Goal: Answer question/provide support: Share knowledge or assist other users

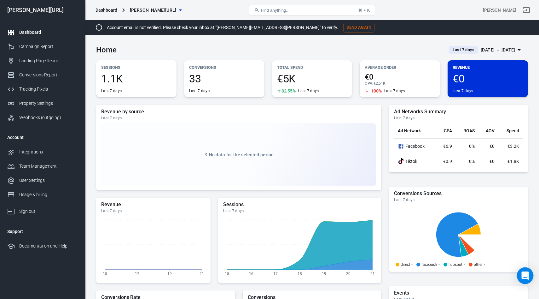
click at [524, 281] on div "Open Intercom Messenger" at bounding box center [525, 275] width 17 height 17
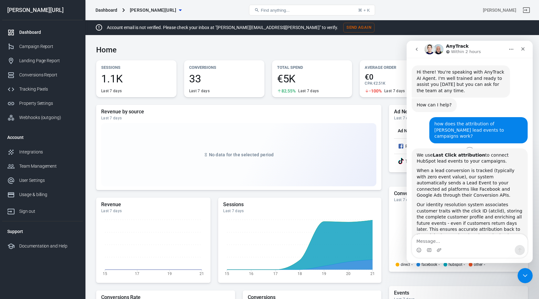
scroll to position [396, 0]
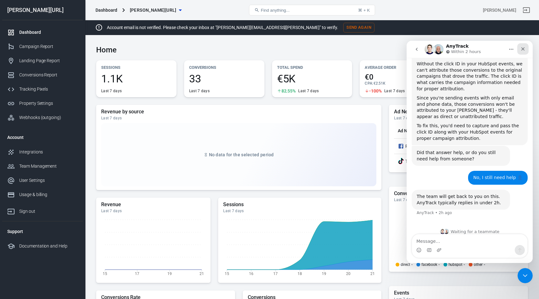
click at [527, 53] on div "Close" at bounding box center [523, 48] width 11 height 11
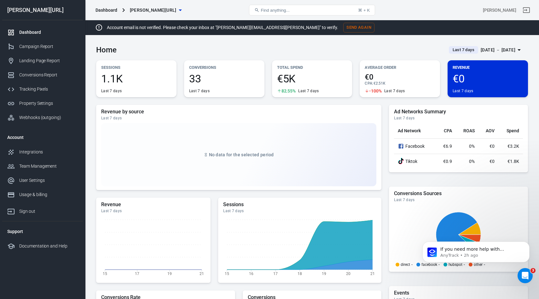
scroll to position [0, 0]
click at [525, 276] on icon "Open Intercom Messenger" at bounding box center [524, 274] width 10 height 10
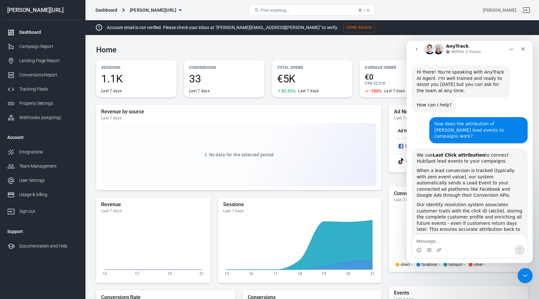
scroll to position [396, 0]
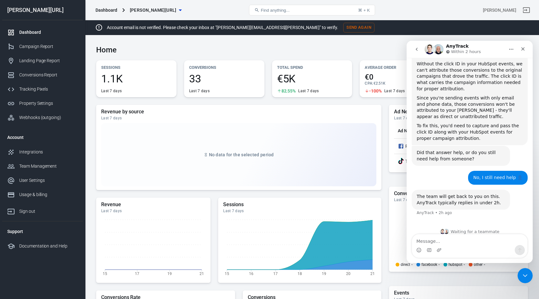
click at [437, 240] on textarea "Message…" at bounding box center [469, 239] width 115 height 11
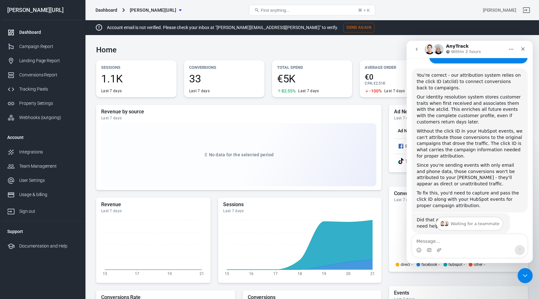
scroll to position [331, 0]
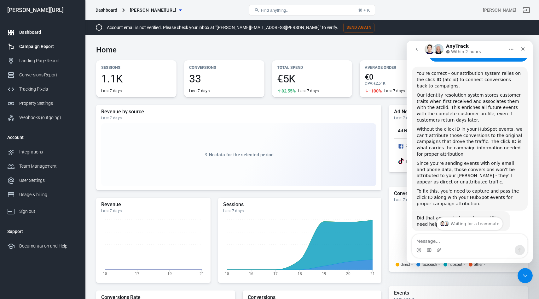
click at [50, 45] on div "Campaign Report" at bounding box center [48, 46] width 59 height 7
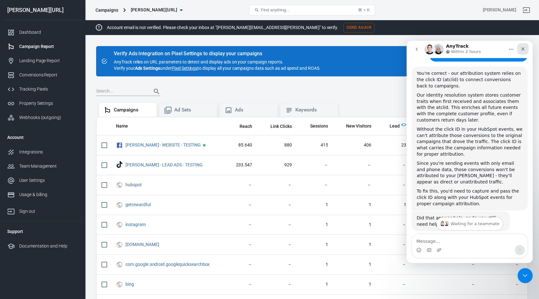
click at [521, 47] on icon "Close" at bounding box center [523, 48] width 5 height 5
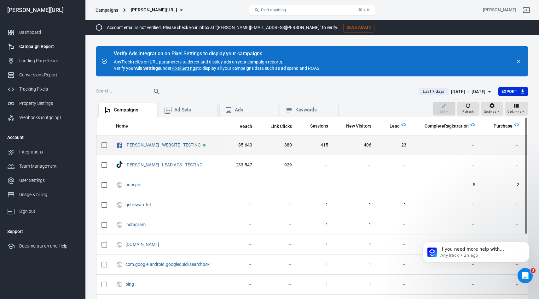
click at [400, 143] on span "23" at bounding box center [394, 145] width 25 height 6
click at [140, 143] on link "[PERSON_NAME] - WEBSITE - TESTING" at bounding box center [163, 144] width 75 height 5
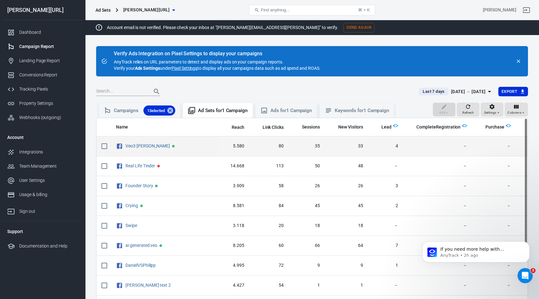
scroll to position [0, 10]
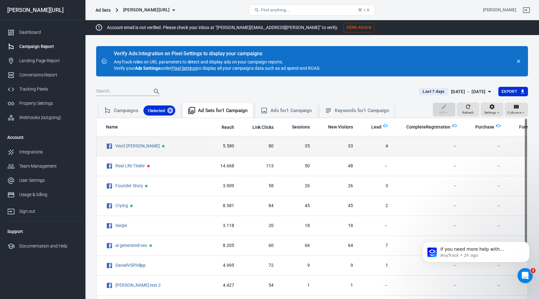
click at [363, 146] on span "4" at bounding box center [375, 146] width 25 height 6
click at [127, 147] on link "Veo3 Steve Jobs" at bounding box center [137, 145] width 44 height 5
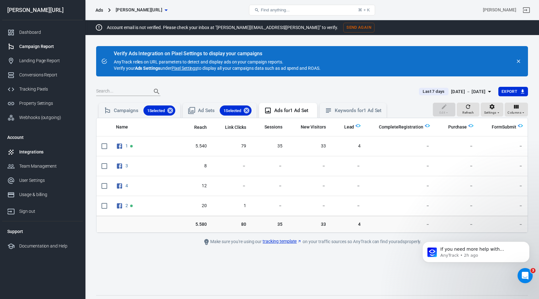
click at [37, 156] on link "Integrations" at bounding box center [42, 152] width 81 height 14
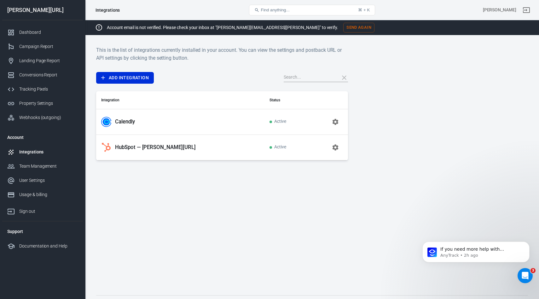
click at [128, 119] on p "Calendly" at bounding box center [125, 121] width 20 height 7
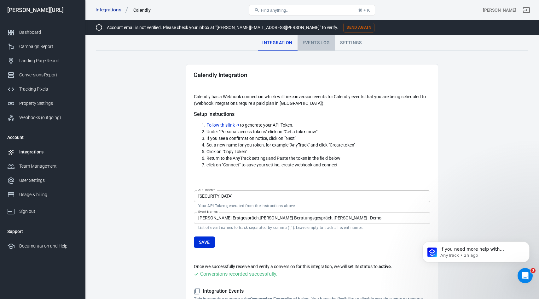
click at [325, 43] on div "Events Log" at bounding box center [317, 42] width 38 height 15
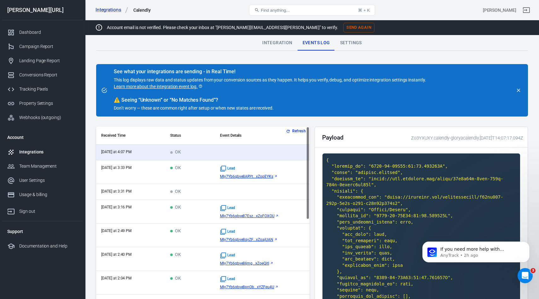
click at [198, 173] on td "OK" at bounding box center [190, 172] width 50 height 24
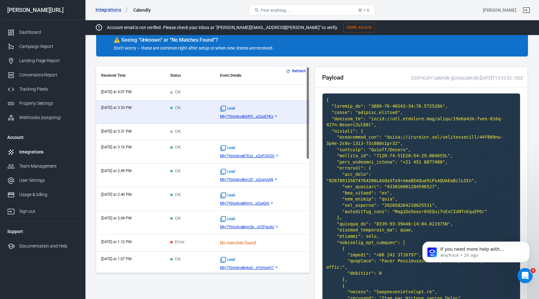
scroll to position [61, 0]
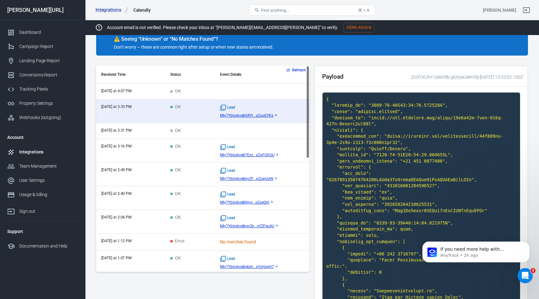
click at [187, 153] on td "OK" at bounding box center [190, 151] width 50 height 24
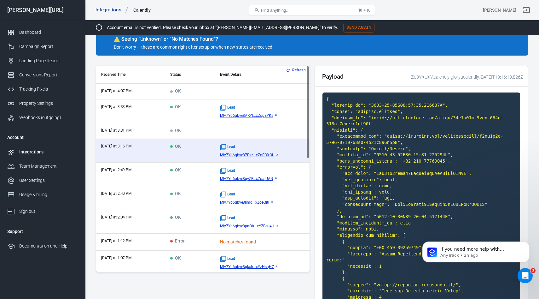
click at [194, 109] on td "OK" at bounding box center [190, 111] width 50 height 24
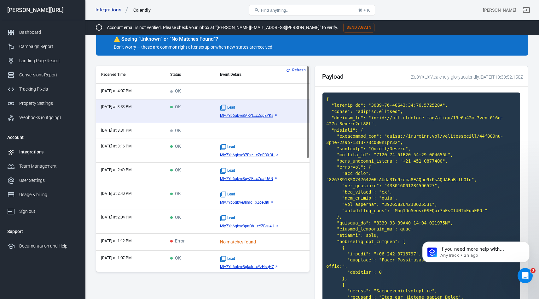
click at [202, 152] on td "OK" at bounding box center [190, 151] width 50 height 24
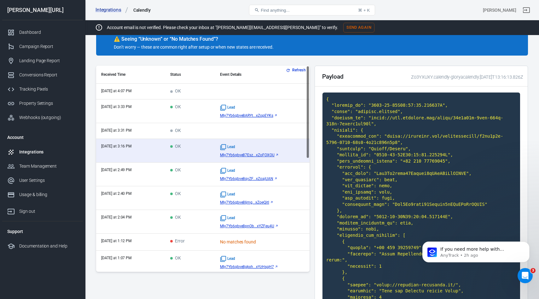
click at [199, 176] on td "OK" at bounding box center [190, 174] width 50 height 24
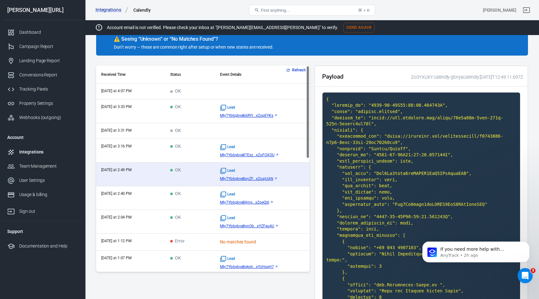
click at [202, 199] on td "OK" at bounding box center [190, 198] width 50 height 24
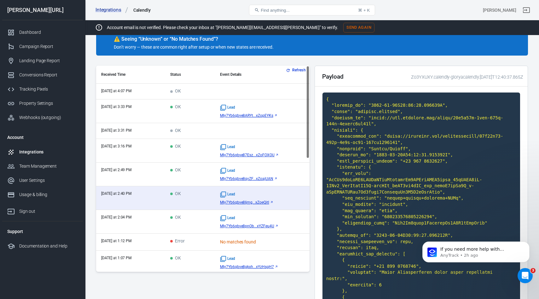
click at [200, 218] on td "OK" at bounding box center [190, 222] width 50 height 24
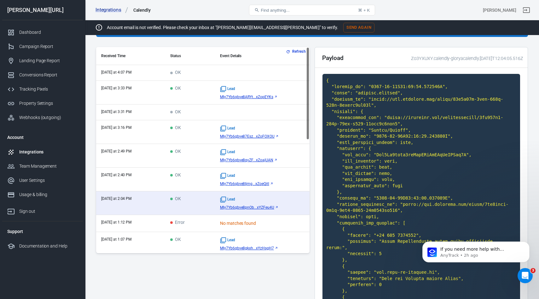
scroll to position [78, 0]
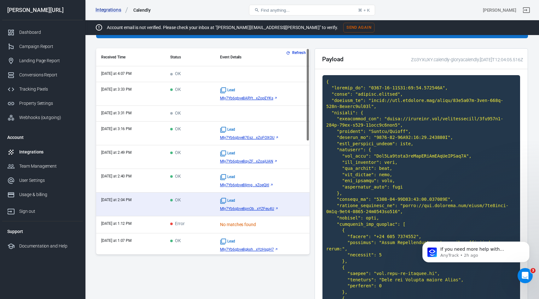
click at [194, 87] on td "OK" at bounding box center [190, 94] width 50 height 24
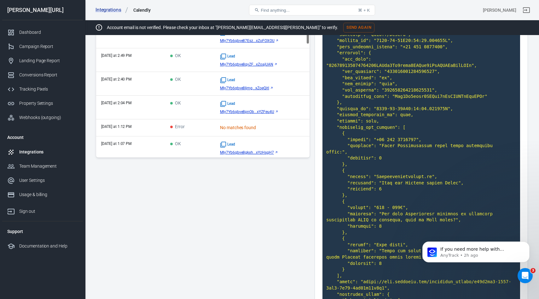
scroll to position [175, 0]
drag, startPoint x: 484, startPoint y: 96, endPoint x: 396, endPoint y: 96, distance: 88.6
click at [396, 96] on code at bounding box center [422, 298] width 198 height 638
copy code "Mly7Yb6qbve8ARYta7jAyMONIXxZopEYKs"
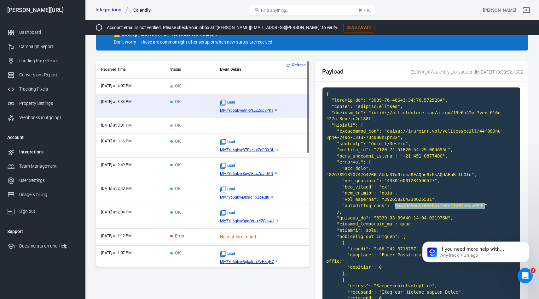
scroll to position [0, 0]
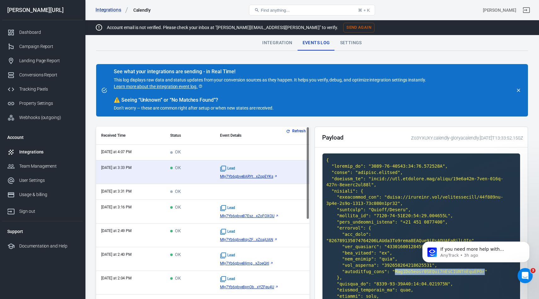
copy code "Mly7Yb6qbve8ARYta7jAyMONIXxZopEYKs"
click at [191, 220] on td "OK" at bounding box center [190, 212] width 50 height 24
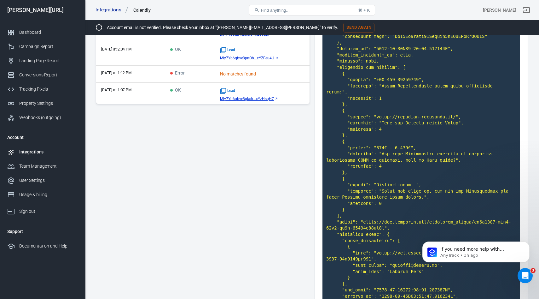
scroll to position [106, 0]
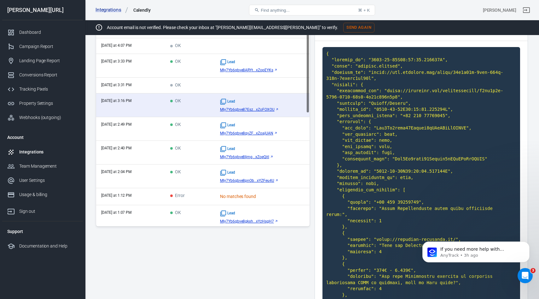
click at [189, 171] on td "OK" at bounding box center [190, 176] width 50 height 24
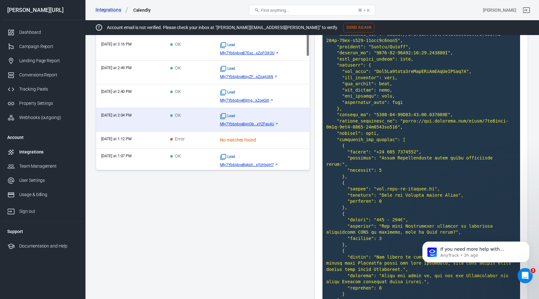
scroll to position [147, 0]
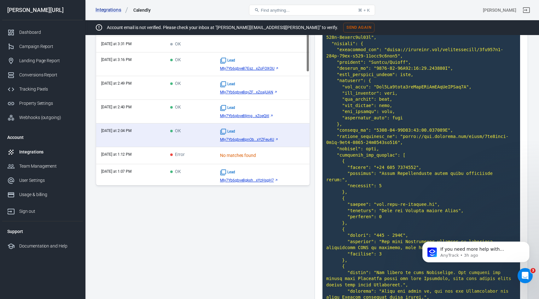
click at [194, 109] on td "OK" at bounding box center [190, 112] width 50 height 24
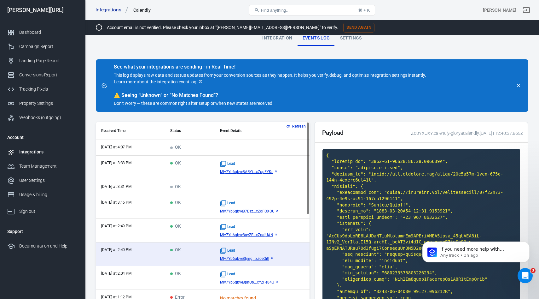
scroll to position [126, 0]
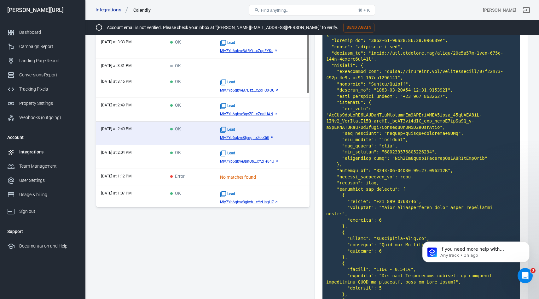
drag, startPoint x: 485, startPoint y: 158, endPoint x: 395, endPoint y: 160, distance: 90.6
copy code "Mly7Yb6qbve8IjmggtqLm7J6P2xZoeQitl"
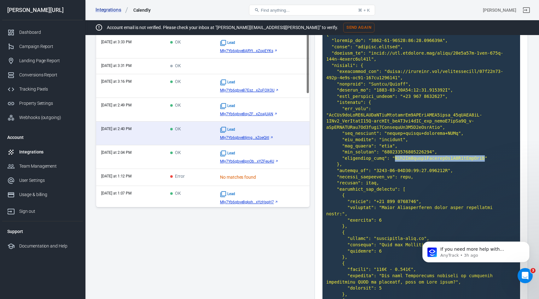
scroll to position [0, 0]
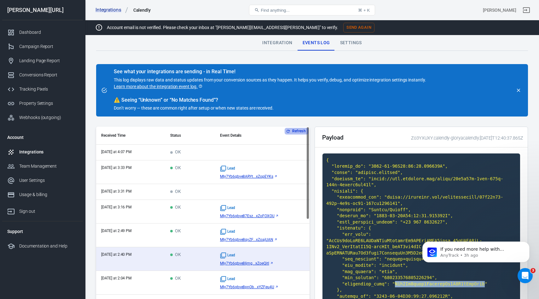
click at [290, 130] on button "Refresh" at bounding box center [297, 131] width 24 height 7
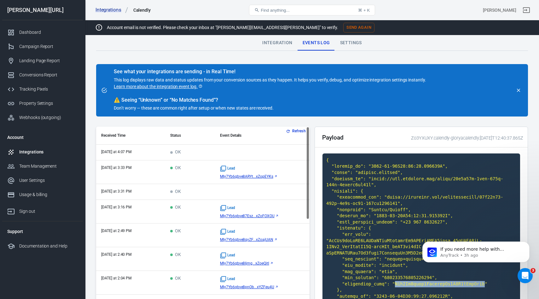
click at [288, 134] on button "Refresh" at bounding box center [297, 131] width 24 height 7
click at [292, 130] on button "Refresh" at bounding box center [297, 131] width 24 height 7
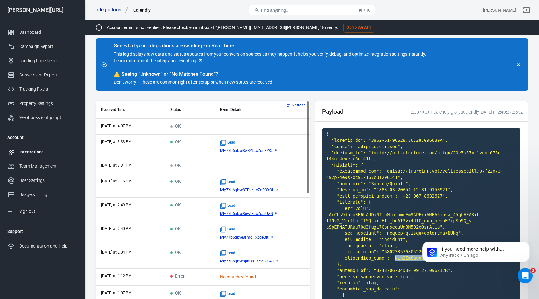
click at [294, 104] on button "Refresh" at bounding box center [297, 105] width 24 height 7
click at [34, 155] on div "Integrations" at bounding box center [48, 152] width 59 height 7
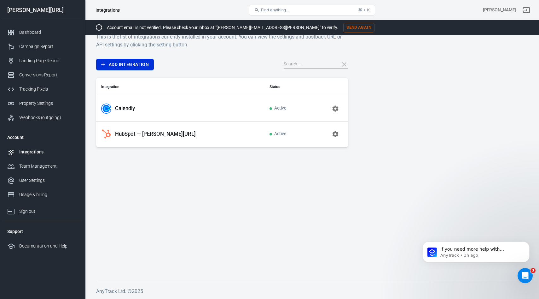
scroll to position [13, 0]
click at [135, 136] on p "HubSpot — glorya.ai" at bounding box center [155, 134] width 81 height 7
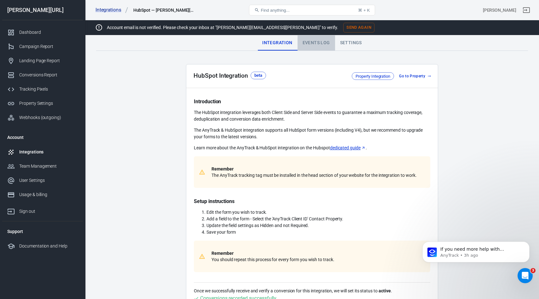
click at [317, 45] on div "Events Log" at bounding box center [317, 42] width 38 height 15
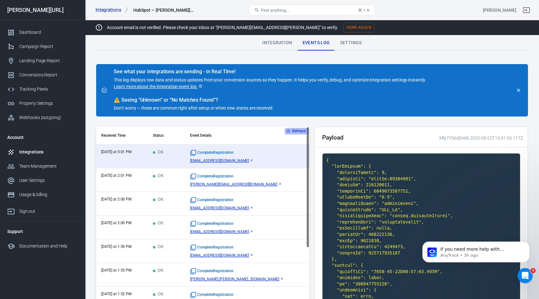
click at [291, 132] on button "Refresh" at bounding box center [297, 131] width 24 height 7
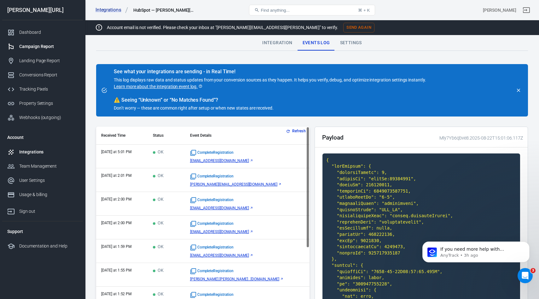
click at [34, 49] on div "Campaign Report" at bounding box center [48, 46] width 59 height 7
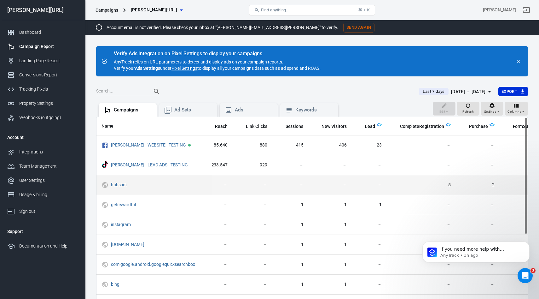
scroll to position [0, 43]
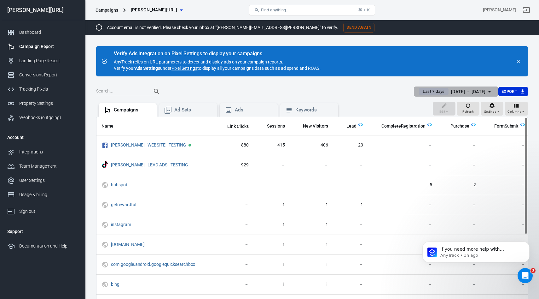
click at [480, 91] on div "[DATE] － [DATE]" at bounding box center [468, 92] width 35 height 8
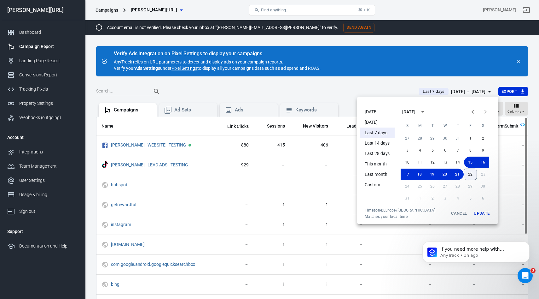
click at [474, 176] on button "22" at bounding box center [470, 173] width 13 height 11
click at [470, 175] on button "22" at bounding box center [470, 173] width 13 height 11
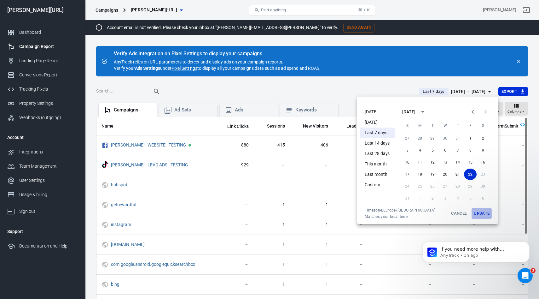
click at [486, 214] on button "Update" at bounding box center [482, 213] width 20 height 11
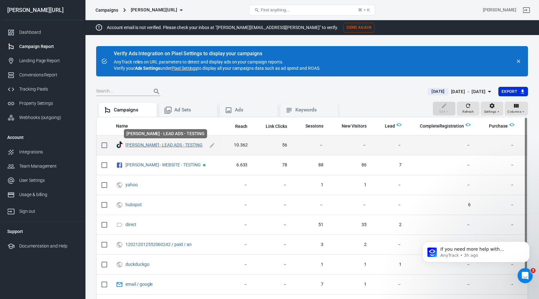
click at [153, 146] on link "GLORYA - LEAD ADS - TESTING" at bounding box center [164, 144] width 77 height 5
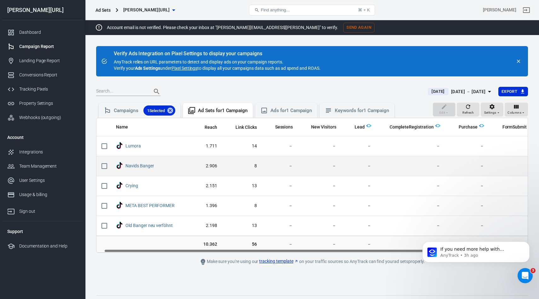
scroll to position [0, 8]
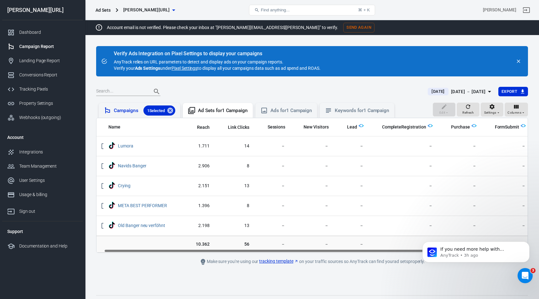
click at [121, 112] on div "Campaigns 1 Selected" at bounding box center [145, 110] width 62 height 10
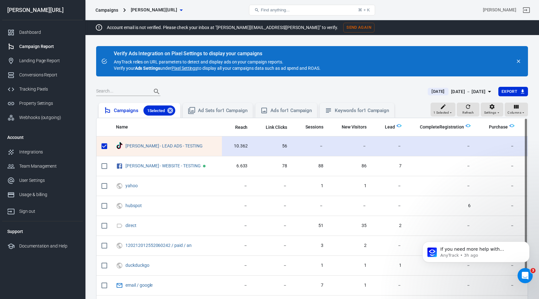
scroll to position [0, 24]
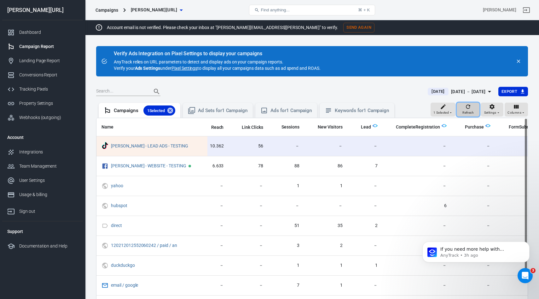
click at [471, 109] on icon "button" at bounding box center [468, 106] width 6 height 6
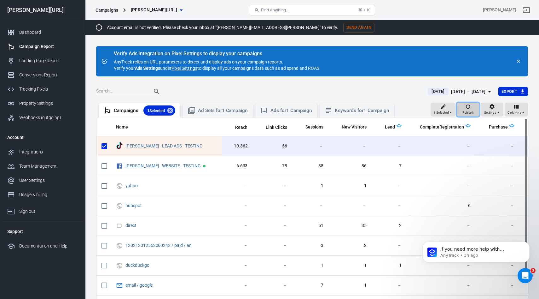
click at [471, 109] on icon "button" at bounding box center [468, 106] width 6 height 6
click at [473, 108] on div "Refresh" at bounding box center [468, 109] width 11 height 12
click at [525, 278] on icon "Open Intercom Messenger" at bounding box center [524, 274] width 10 height 10
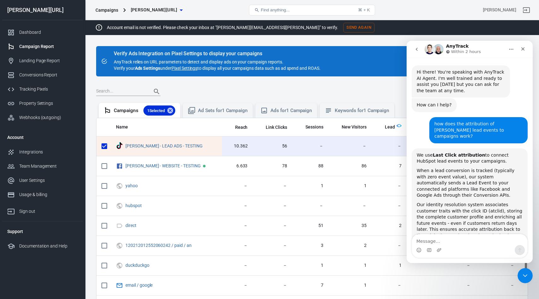
scroll to position [396, 0]
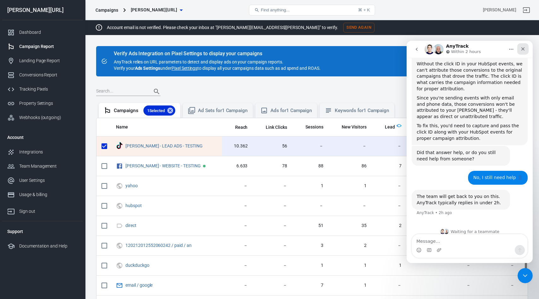
click at [521, 49] on icon "Close" at bounding box center [523, 48] width 5 height 5
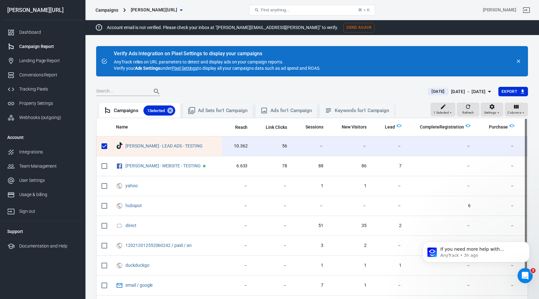
scroll to position [0, 0]
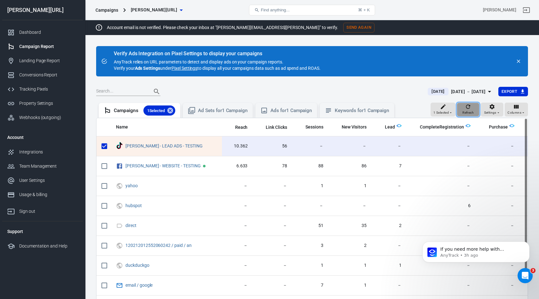
click at [467, 112] on span "Refresh" at bounding box center [468, 113] width 11 height 6
click at [470, 107] on icon "button" at bounding box center [468, 106] width 6 height 6
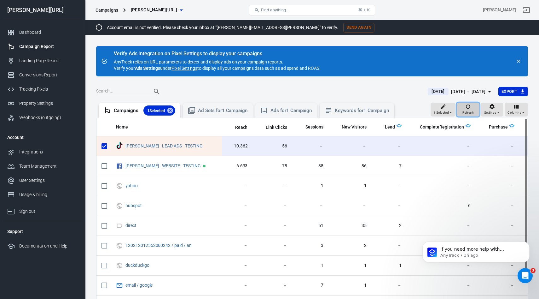
click at [470, 107] on icon "button" at bounding box center [468, 106] width 6 height 6
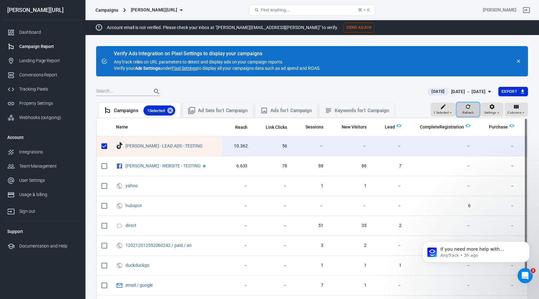
click at [470, 107] on icon "button" at bounding box center [468, 106] width 6 height 6
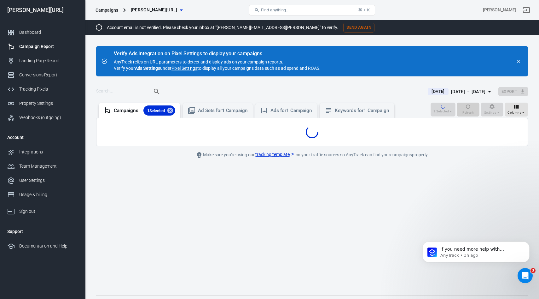
click at [470, 107] on div "1 Selected Refresh Settings Columns" at bounding box center [479, 110] width 97 height 15
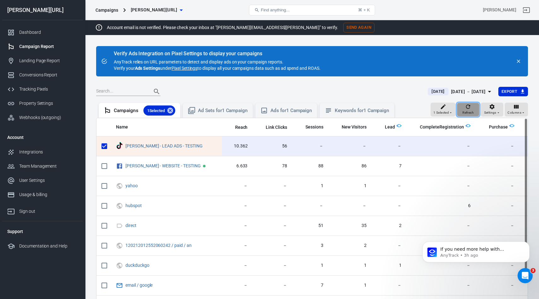
click at [470, 107] on icon "button" at bounding box center [468, 106] width 6 height 6
click at [468, 97] on div "Today Aug 22 － Aug 22, 2025 Export" at bounding box center [312, 93] width 432 height 15
click at [468, 91] on div "Aug 22 － Aug 22, 2025" at bounding box center [468, 92] width 35 height 8
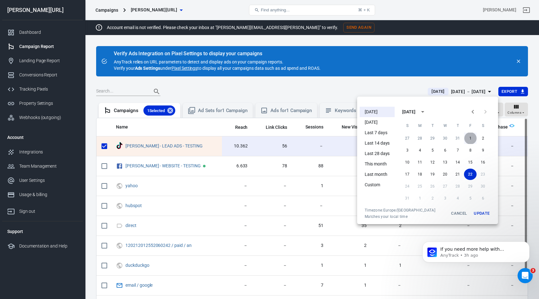
click at [467, 138] on button "1" at bounding box center [470, 137] width 13 height 11
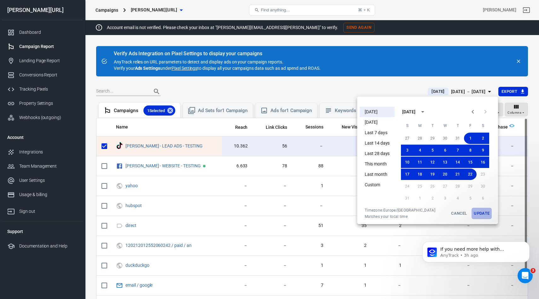
click at [480, 211] on button "Update" at bounding box center [482, 213] width 20 height 11
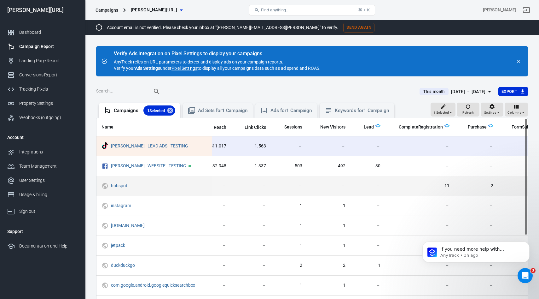
scroll to position [0, 43]
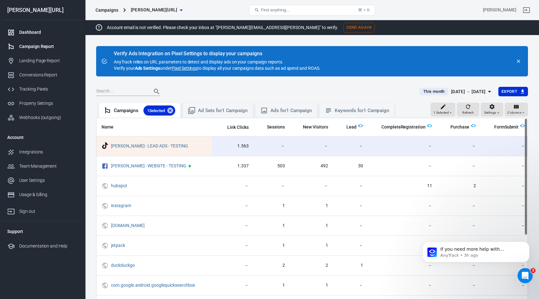
click at [33, 30] on div "Dashboard" at bounding box center [48, 32] width 59 height 7
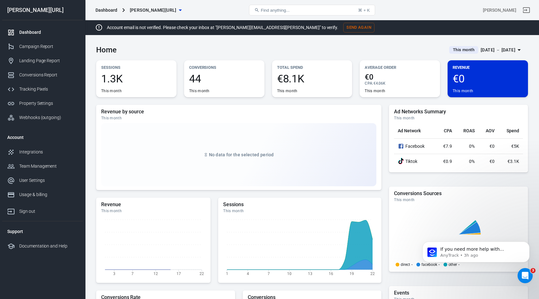
scroll to position [151, 0]
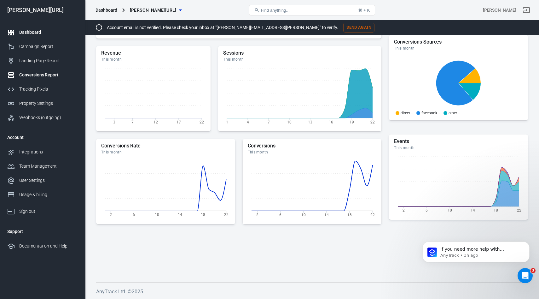
click at [36, 76] on div "Conversions Report" at bounding box center [48, 75] width 59 height 7
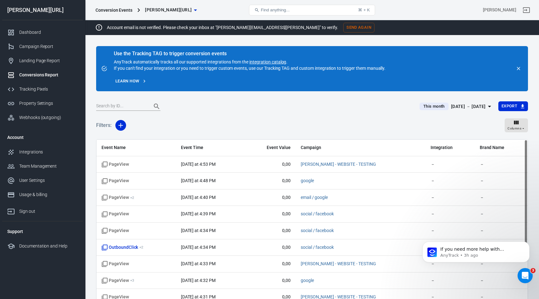
click at [107, 104] on input "text" at bounding box center [121, 106] width 50 height 8
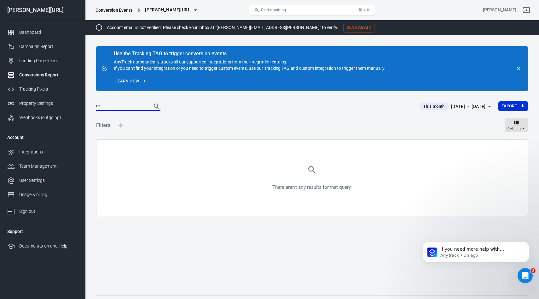
type input "r"
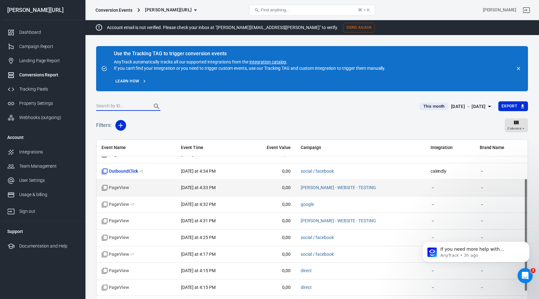
scroll to position [83, 0]
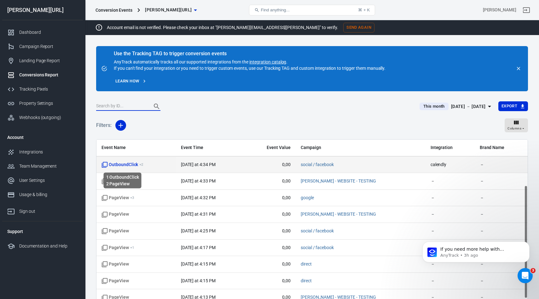
click at [126, 167] on span "OutboundClick + 2" at bounding box center [123, 164] width 42 height 6
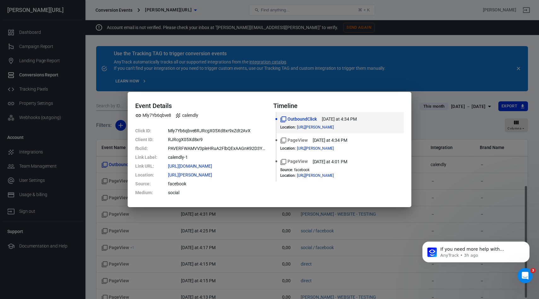
click at [481, 95] on div "Event Details Mly7Yb6qbve8 calendly Click ID : Mly7Yb6qbve8RJRcgX05Xd8xr9xZdt2A…" at bounding box center [269, 149] width 539 height 299
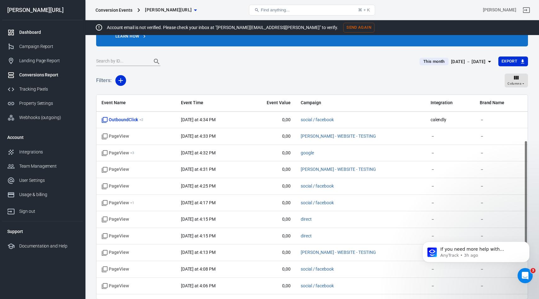
click at [33, 37] on link "Dashboard" at bounding box center [42, 32] width 81 height 14
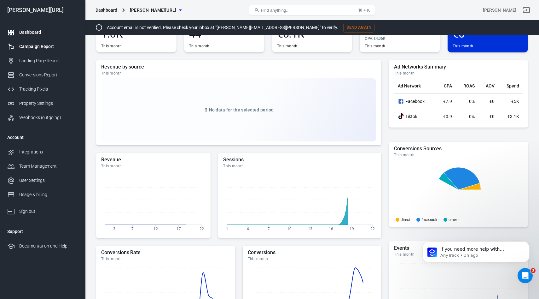
click at [47, 44] on div "Campaign Report" at bounding box center [48, 46] width 59 height 7
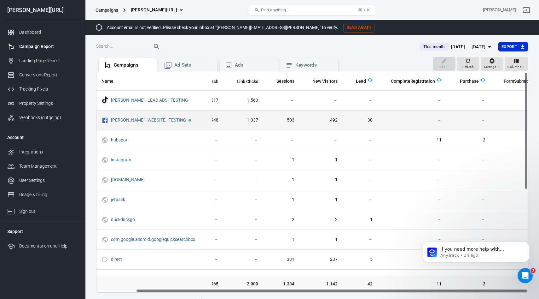
scroll to position [0, 43]
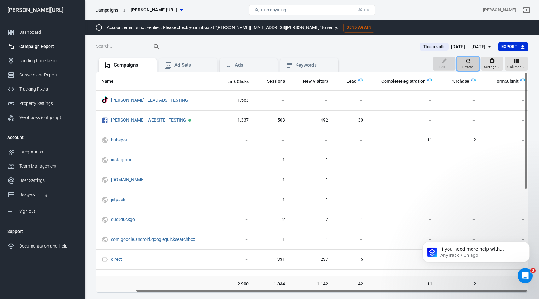
click at [464, 61] on div "Refresh" at bounding box center [468, 64] width 11 height 12
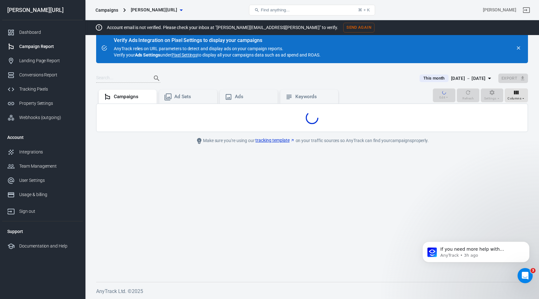
scroll to position [45, 0]
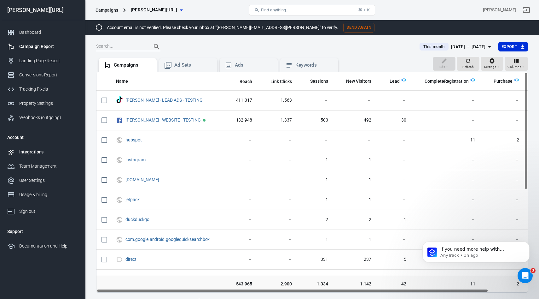
click at [39, 153] on div "Integrations" at bounding box center [48, 152] width 59 height 7
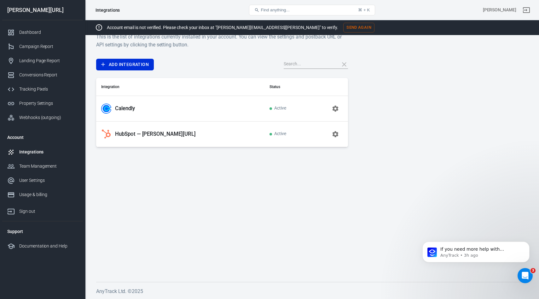
scroll to position [13, 0]
click at [118, 109] on p "Calendly" at bounding box center [125, 108] width 20 height 7
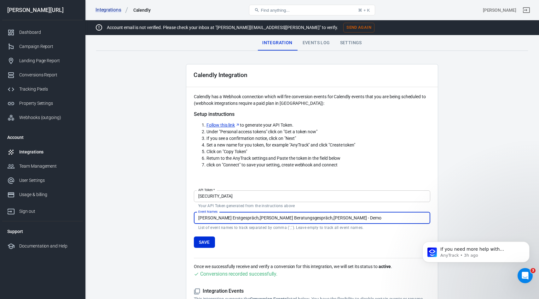
click at [308, 44] on div "Events Log" at bounding box center [317, 42] width 38 height 15
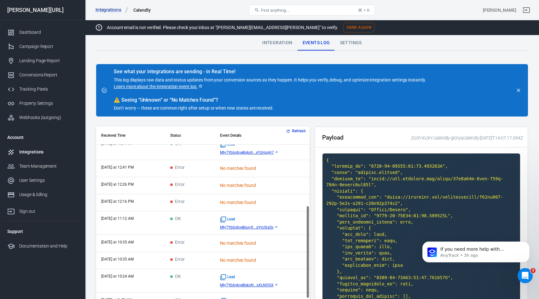
scroll to position [114, 0]
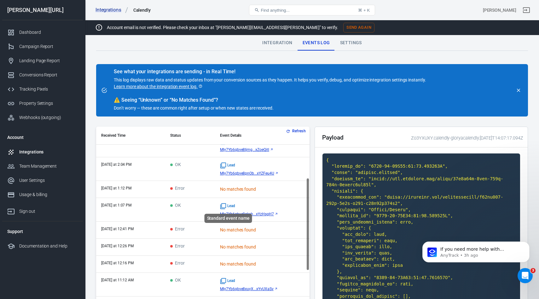
click at [235, 206] on span "Lead" at bounding box center [227, 206] width 15 height 6
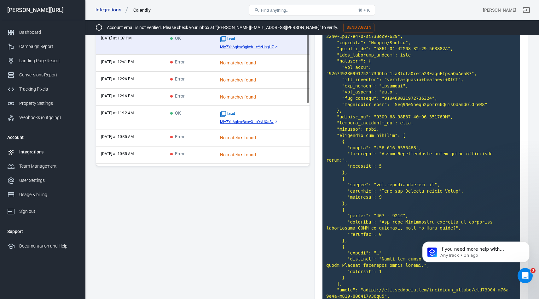
scroll to position [122, 0]
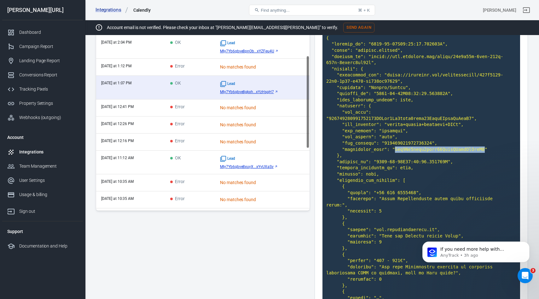
drag, startPoint x: 485, startPoint y: 150, endPoint x: 395, endPoint y: 151, distance: 90.8
copy code "Mly7Yb6qbve8gkxh94TcywGGzlxYzHsgH7"
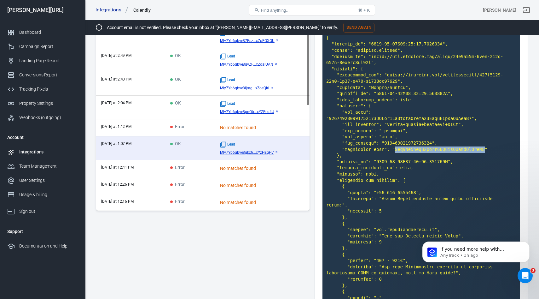
scroll to position [0, 0]
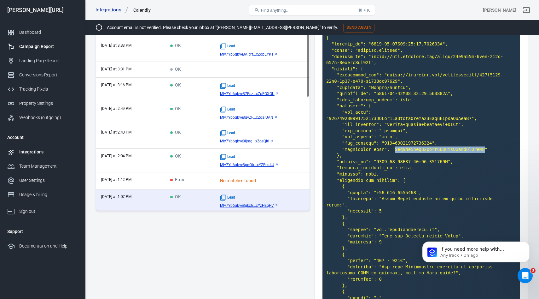
click at [24, 50] on div "Campaign Report" at bounding box center [48, 46] width 59 height 7
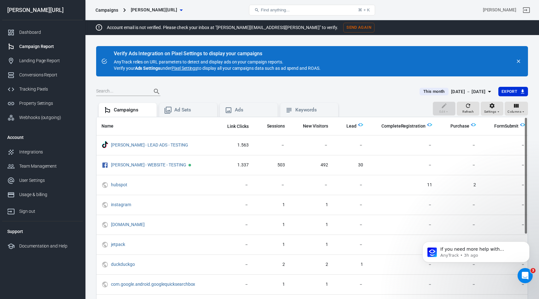
click at [457, 91] on div "Aug 1 － Aug 22, 2025" at bounding box center [468, 92] width 35 height 8
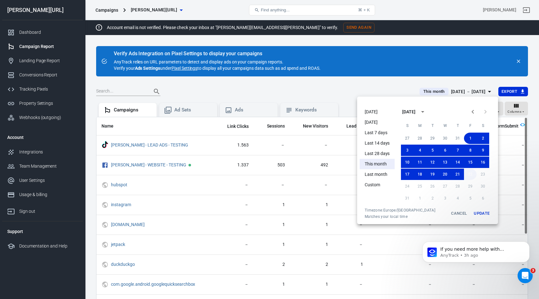
click at [472, 175] on button "22" at bounding box center [470, 173] width 13 height 11
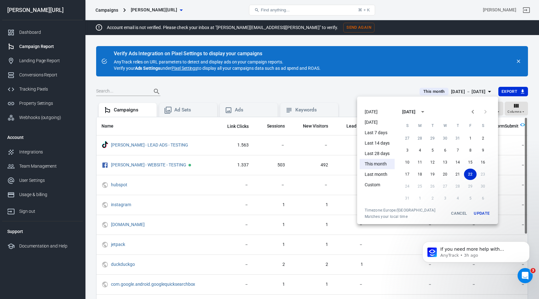
click at [485, 214] on button "Update" at bounding box center [482, 213] width 20 height 11
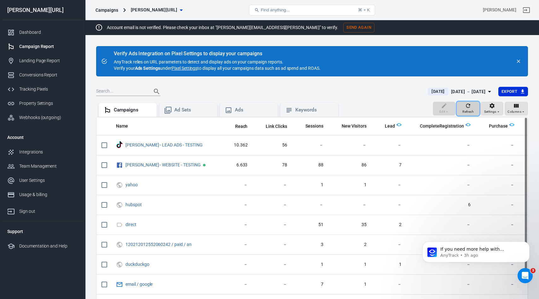
click at [474, 107] on div "Refresh" at bounding box center [468, 109] width 11 height 12
click at [33, 153] on div "Integrations" at bounding box center [48, 152] width 59 height 7
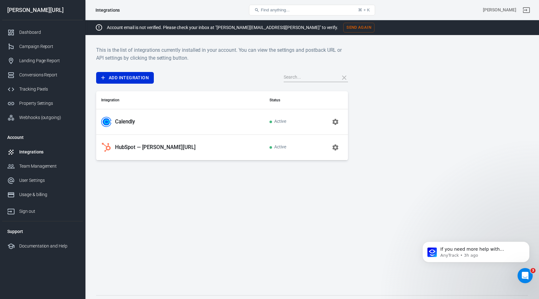
click at [120, 145] on p "HubSpot — glorya.ai" at bounding box center [155, 147] width 81 height 7
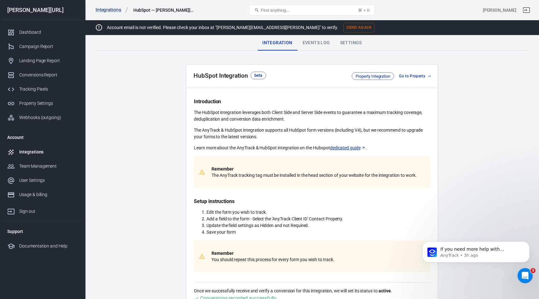
click at [312, 43] on div "Events Log" at bounding box center [317, 42] width 38 height 15
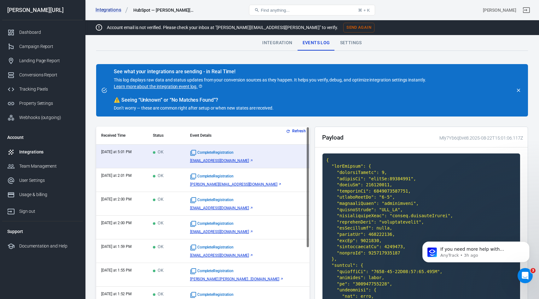
click at [296, 129] on button "Refresh" at bounding box center [297, 131] width 24 height 7
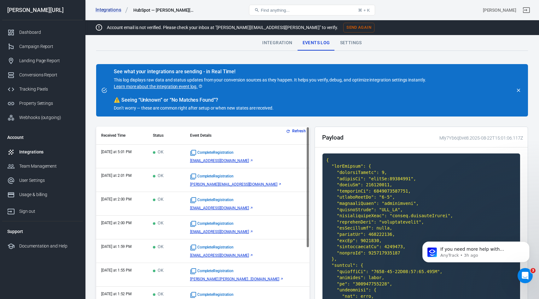
click at [297, 128] on button "Refresh" at bounding box center [297, 131] width 24 height 7
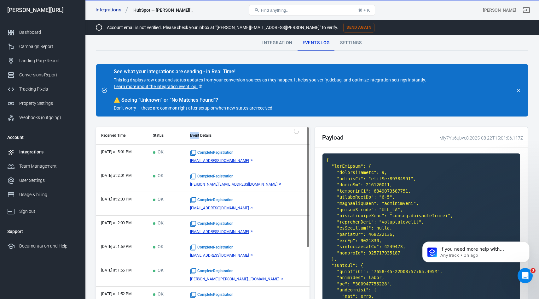
click at [297, 128] on div "Refresh Received Time Status Event Details today at 5:01 PM OK CompleteRegistra…" at bounding box center [203, 229] width 214 height 206
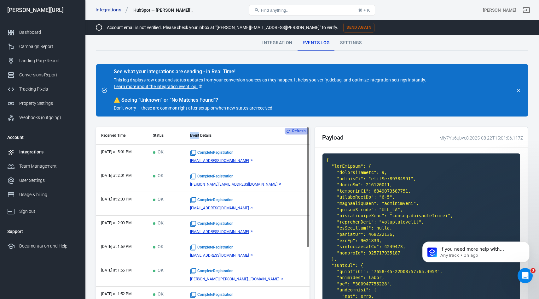
click at [297, 128] on button "Refresh" at bounding box center [297, 131] width 24 height 7
click at [297, 128] on div "Refresh Received Time Status Event Details today at 5:01 PM OK CompleteRegistra…" at bounding box center [203, 229] width 214 height 206
click at [297, 128] on button "Refresh" at bounding box center [297, 131] width 24 height 7
click at [297, 128] on div "Refresh Received Time Status Event Details today at 5:01 PM OK CompleteRegistra…" at bounding box center [203, 229] width 214 height 206
click at [297, 128] on button "Refresh" at bounding box center [297, 131] width 24 height 7
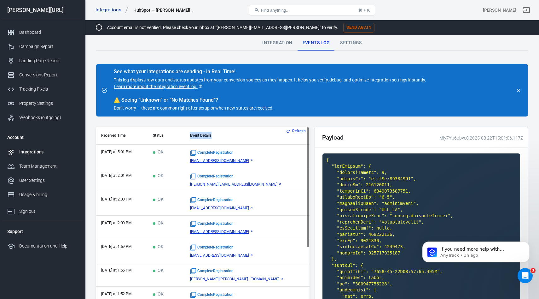
click at [297, 128] on div "Refresh Received Time Status Event Details today at 5:01 PM OK CompleteRegistra…" at bounding box center [203, 229] width 214 height 206
click at [297, 128] on button "Refresh" at bounding box center [297, 131] width 24 height 7
click at [283, 122] on main "Integration Events Log Settings See what your integrations are sending - in Rea…" at bounding box center [312, 262] width 432 height 454
click at [291, 132] on button "Refresh" at bounding box center [297, 131] width 24 height 7
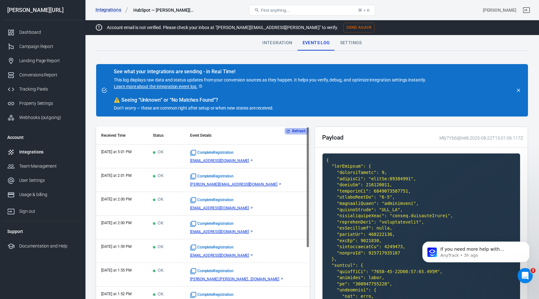
click at [291, 132] on button "Refresh" at bounding box center [297, 131] width 24 height 7
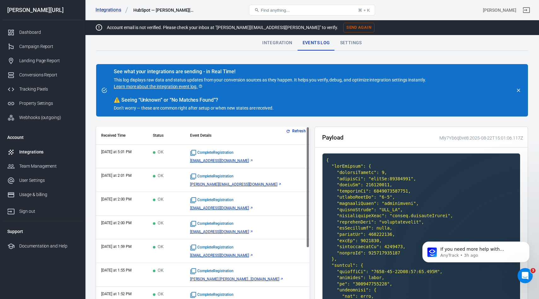
click at [291, 132] on button "Refresh" at bounding box center [297, 131] width 24 height 7
click at [293, 128] on button "Refresh" at bounding box center [297, 131] width 24 height 7
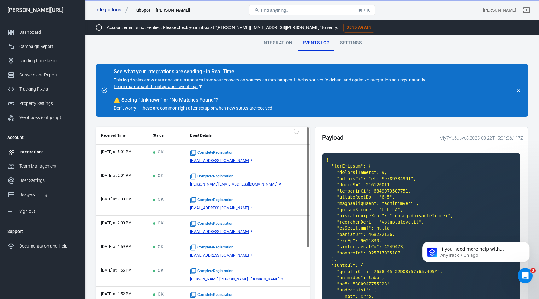
click at [293, 128] on button "Refresh" at bounding box center [297, 131] width 24 height 7
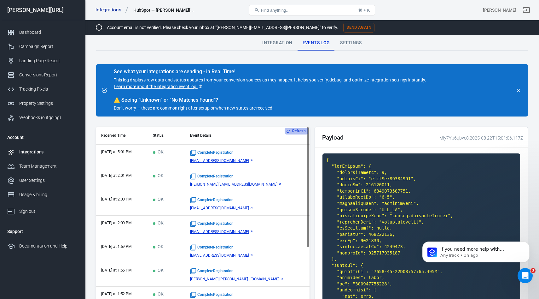
click at [293, 128] on button "Refresh" at bounding box center [297, 131] width 24 height 7
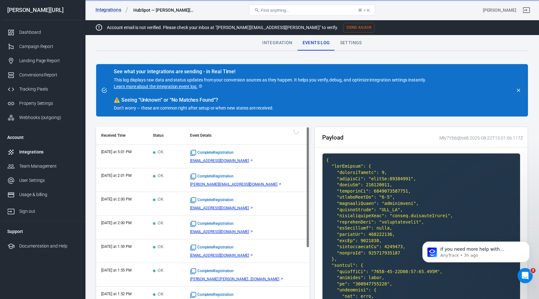
click at [293, 128] on button "Refresh" at bounding box center [297, 131] width 24 height 7
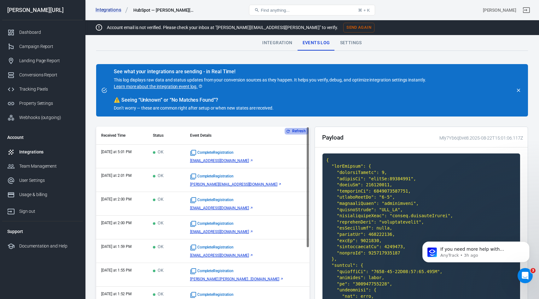
click at [293, 128] on button "Refresh" at bounding box center [297, 131] width 24 height 7
click at [293, 128] on div "Refresh Received Time Status Event Details today at 5:01 PM OK CompleteRegistra…" at bounding box center [203, 229] width 214 height 206
click at [293, 128] on button "Refresh" at bounding box center [297, 131] width 24 height 7
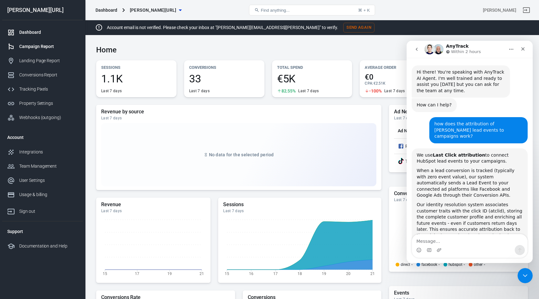
scroll to position [396, 0]
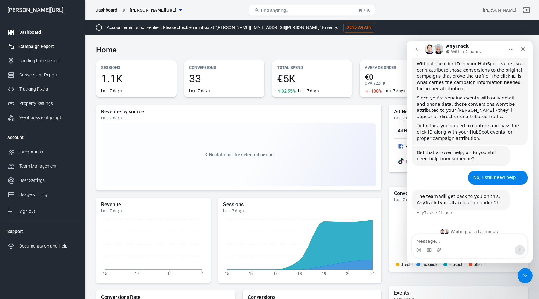
click at [39, 46] on div "Campaign Report" at bounding box center [48, 46] width 59 height 7
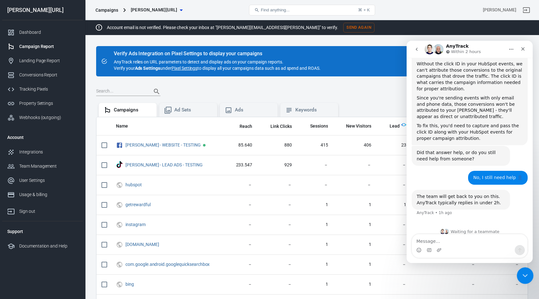
click at [525, 279] on div "Close Intercom Messenger" at bounding box center [524, 274] width 15 height 15
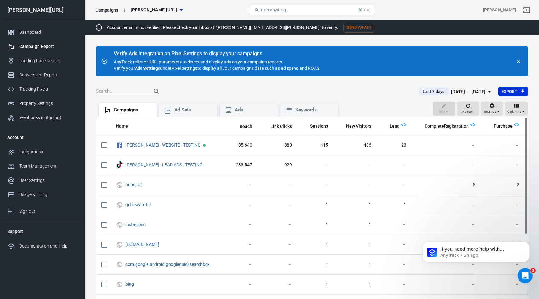
click at [470, 91] on div "[DATE] － [DATE]" at bounding box center [468, 92] width 35 height 8
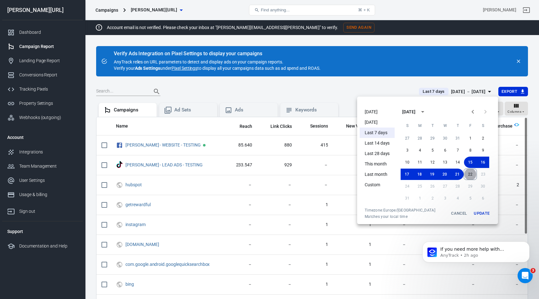
click at [471, 171] on button "22" at bounding box center [470, 173] width 13 height 11
click at [481, 214] on button "Update" at bounding box center [482, 213] width 20 height 11
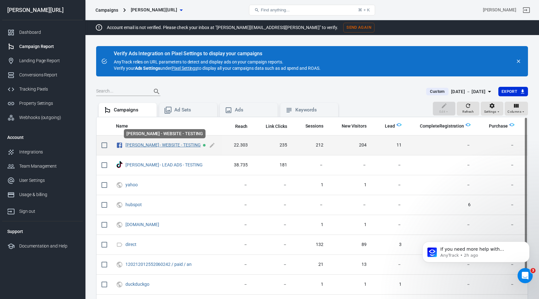
click at [141, 147] on link "[PERSON_NAME] - WEBSITE - TESTING" at bounding box center [163, 144] width 75 height 5
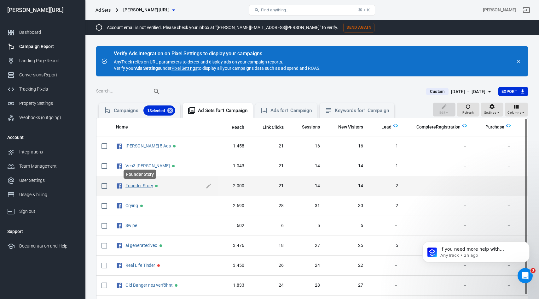
click at [132, 186] on link "Founder Story" at bounding box center [139, 185] width 27 height 5
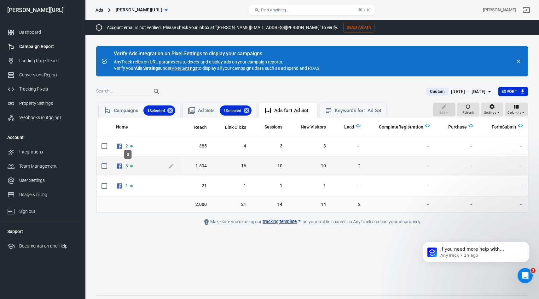
click at [127, 165] on link "3" at bounding box center [127, 165] width 3 height 5
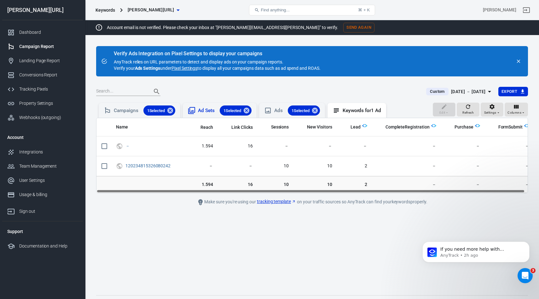
click at [191, 111] on icon at bounding box center [191, 110] width 7 height 7
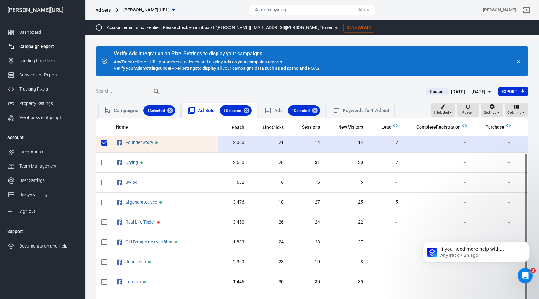
scroll to position [44, 0]
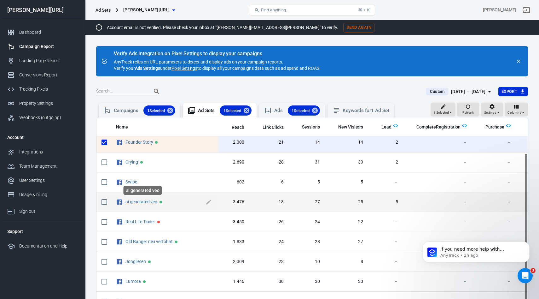
click at [141, 200] on link "ai generated veo" at bounding box center [142, 201] width 32 height 5
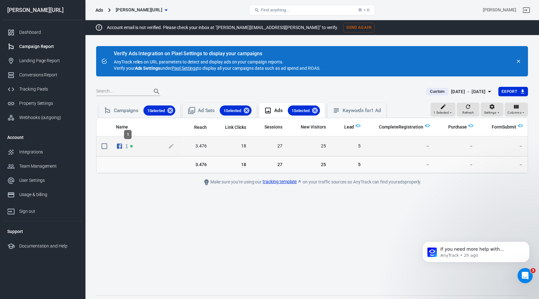
click at [127, 146] on link "1" at bounding box center [127, 145] width 3 height 5
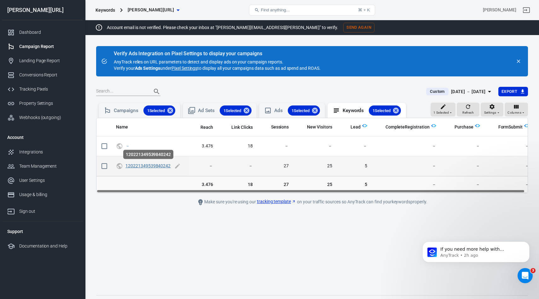
click at [143, 165] on link "120221349539840242" at bounding box center [148, 165] width 45 height 5
checkbox input "true"
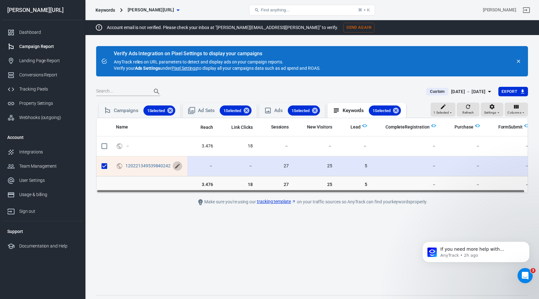
click at [174, 167] on icon "scrollable content" at bounding box center [177, 166] width 6 height 6
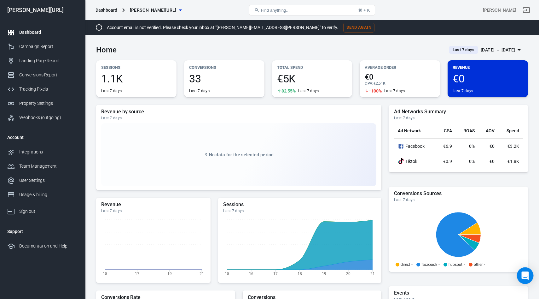
click at [527, 274] on icon "Open Intercom Messenger" at bounding box center [525, 275] width 7 height 8
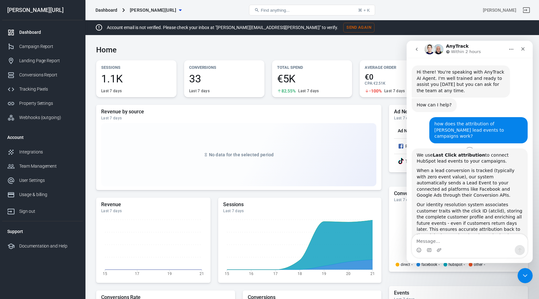
scroll to position [396, 0]
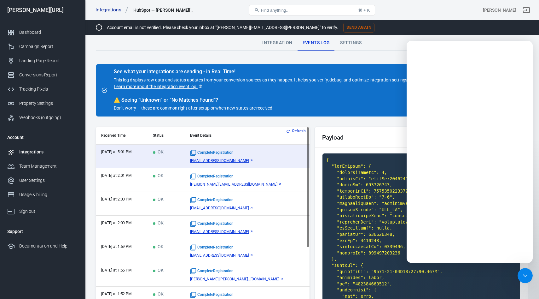
click at [297, 128] on button "Refresh" at bounding box center [297, 131] width 24 height 7
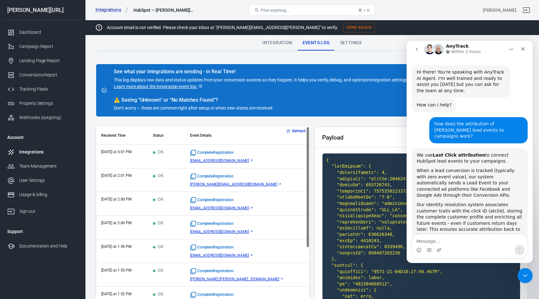
scroll to position [396, 0]
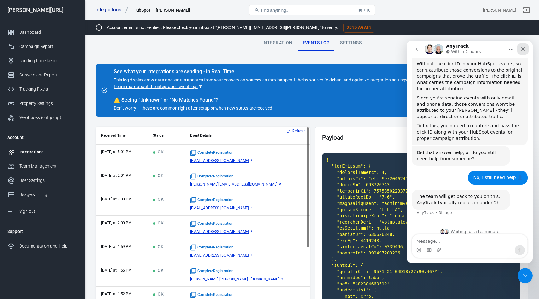
click at [523, 49] on icon "Close" at bounding box center [523, 48] width 3 height 3
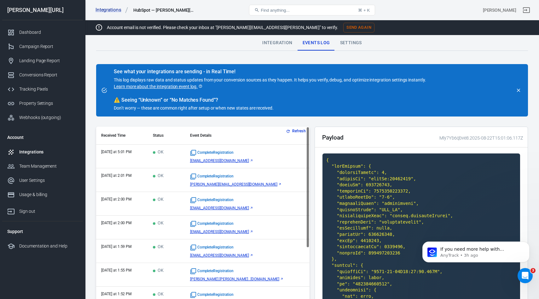
scroll to position [0, 0]
click at [35, 152] on div "Integrations" at bounding box center [48, 152] width 59 height 7
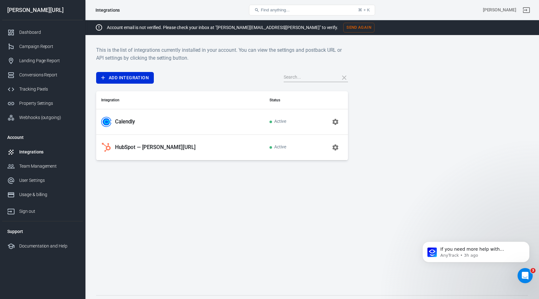
click at [128, 122] on p "Calendly" at bounding box center [125, 121] width 20 height 7
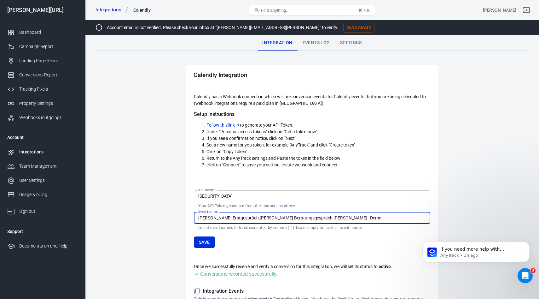
click at [320, 44] on div "Events Log" at bounding box center [317, 42] width 38 height 15
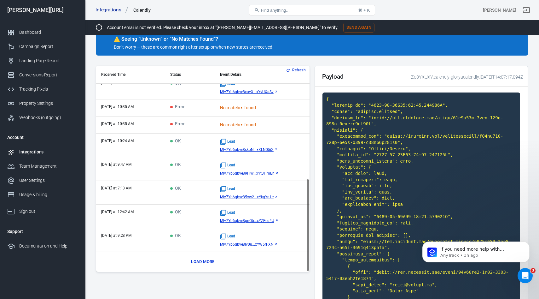
scroll to position [76, 0]
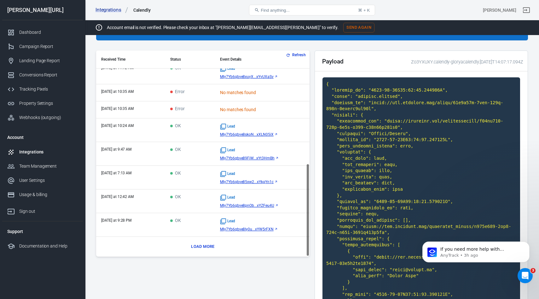
click at [205, 197] on td "OK" at bounding box center [190, 201] width 50 height 24
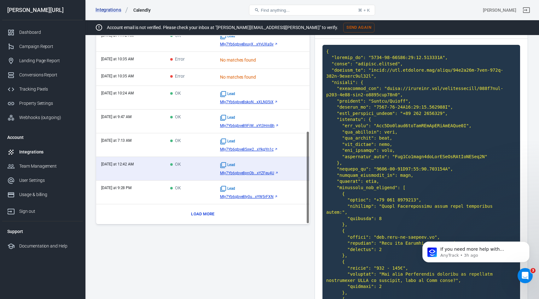
scroll to position [109, 0]
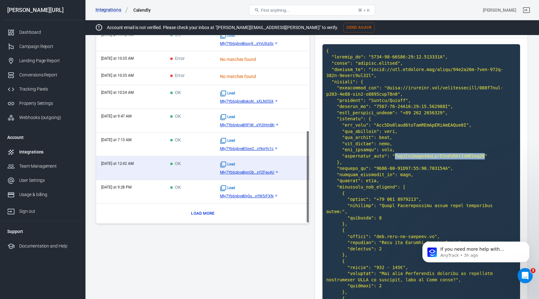
drag, startPoint x: 485, startPoint y: 155, endPoint x: 394, endPoint y: 155, distance: 90.5
copy code "Mly7Yb6qbve8pnObwVAxAmMKkYxYZFeu4U"
click at [200, 216] on button "Load more" at bounding box center [203, 213] width 26 height 10
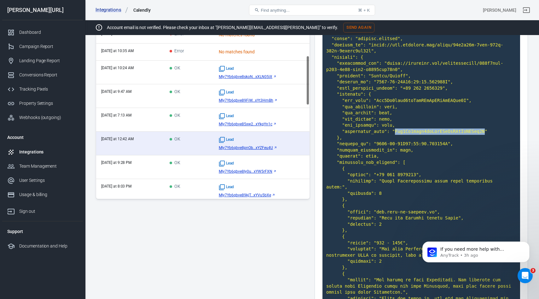
scroll to position [497, 0]
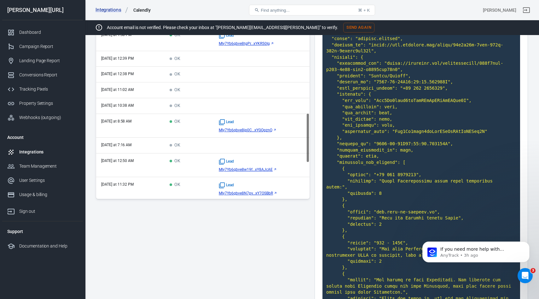
click at [197, 127] on td "OK" at bounding box center [189, 126] width 49 height 24
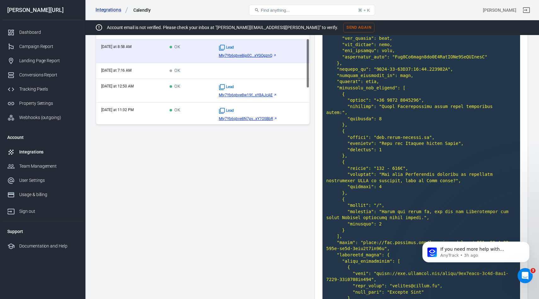
scroll to position [152, 0]
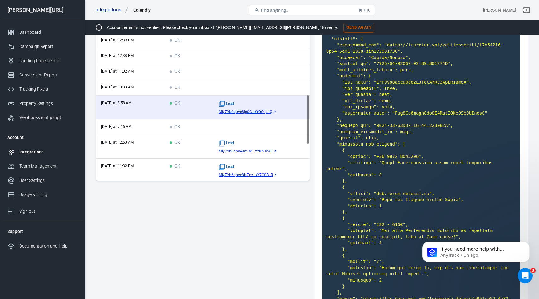
click at [201, 145] on td "OK" at bounding box center [189, 147] width 49 height 24
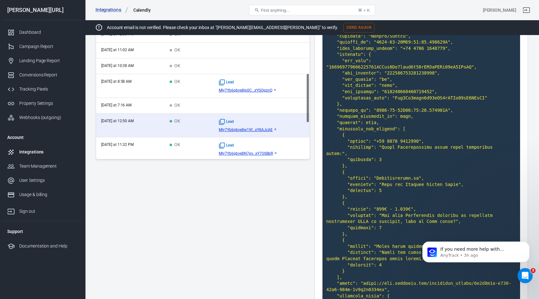
scroll to position [175, 0]
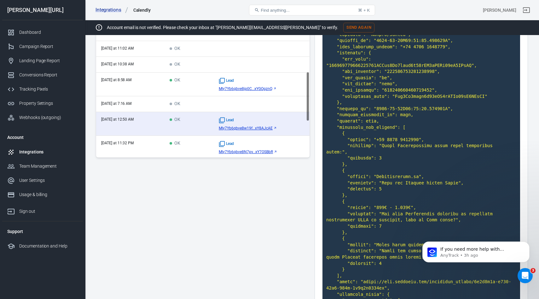
click at [201, 145] on td "OK" at bounding box center [189, 148] width 49 height 24
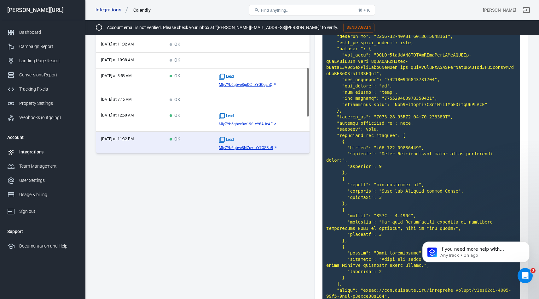
scroll to position [173, 0]
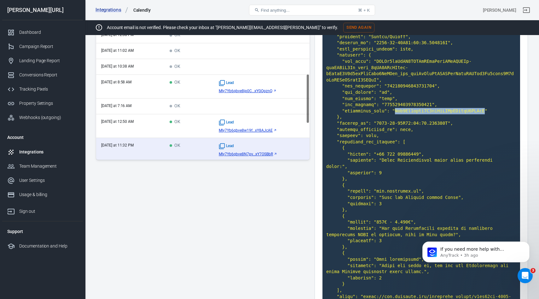
drag, startPoint x: 485, startPoint y: 110, endPoint x: 396, endPoint y: 110, distance: 89.9
copy code "Mly7Yb6qbve8N7pvCwNLBdSWzqxY7OSBbR"
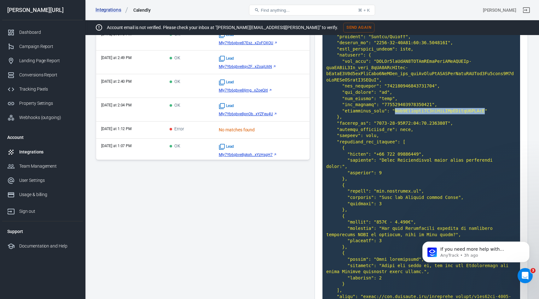
scroll to position [0, 0]
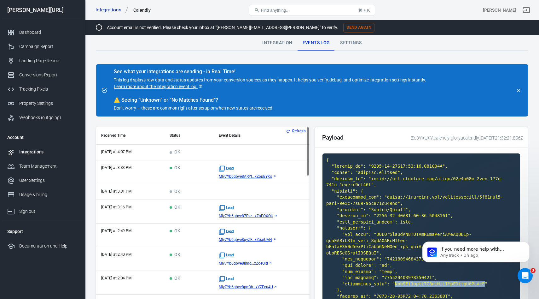
click at [38, 151] on div "Integrations" at bounding box center [48, 152] width 59 height 7
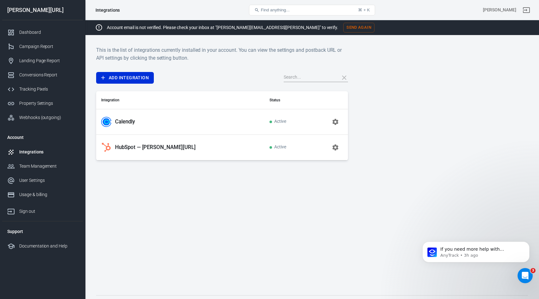
click at [122, 149] on p "HubSpot — [PERSON_NAME][URL]" at bounding box center [155, 147] width 81 height 7
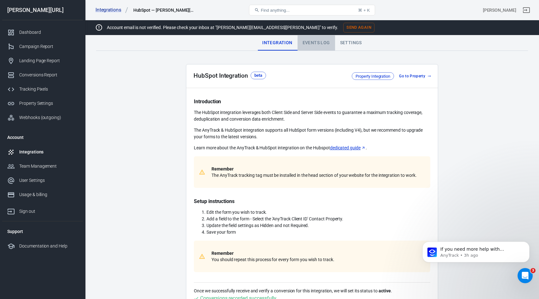
click at [309, 47] on div "Events Log" at bounding box center [317, 42] width 38 height 15
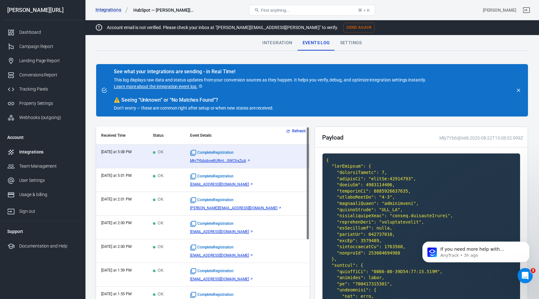
click at [297, 130] on button "Refresh" at bounding box center [297, 131] width 24 height 7
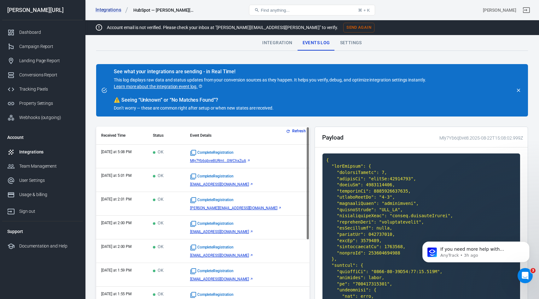
click at [297, 130] on button "Refresh" at bounding box center [297, 131] width 24 height 7
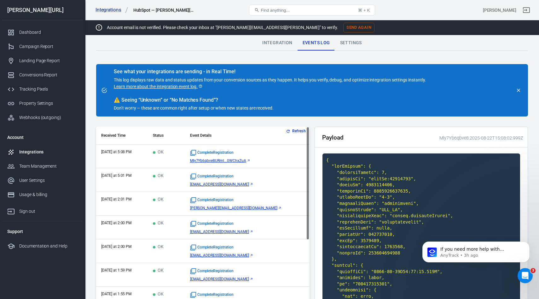
click at [297, 130] on button "Refresh" at bounding box center [297, 131] width 24 height 7
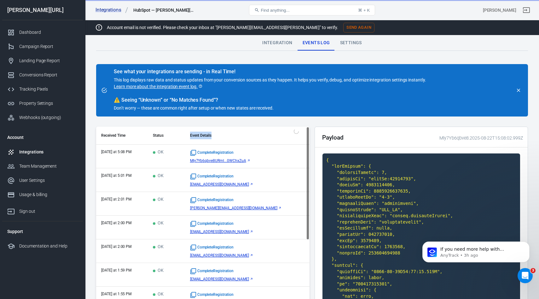
click at [297, 130] on th "Event Details" at bounding box center [247, 135] width 125 height 18
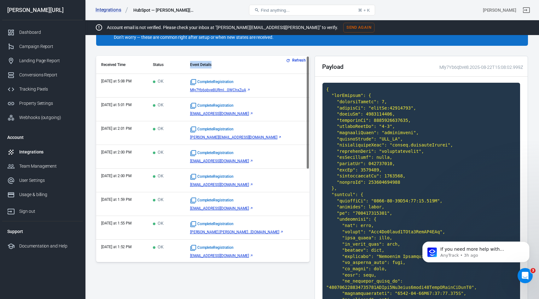
scroll to position [32, 0]
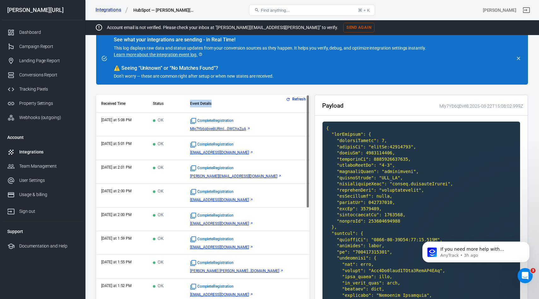
click at [244, 128] on span "Mly7Yb6qbve8URml...0WChxZuA" at bounding box center [218, 128] width 56 height 4
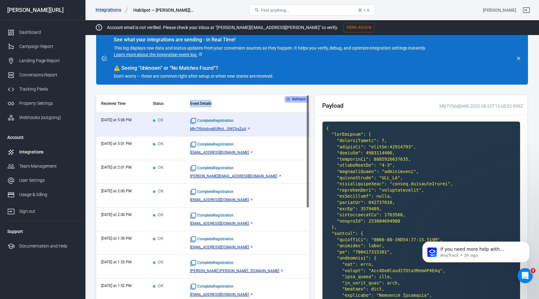
click at [298, 99] on button "Refresh" at bounding box center [297, 99] width 24 height 7
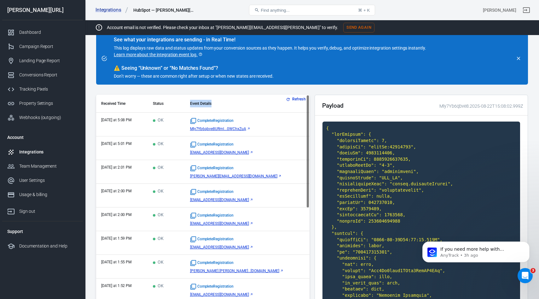
click at [298, 99] on button "Refresh" at bounding box center [297, 99] width 24 height 7
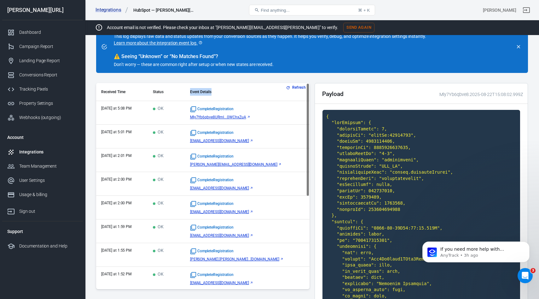
scroll to position [44, 0]
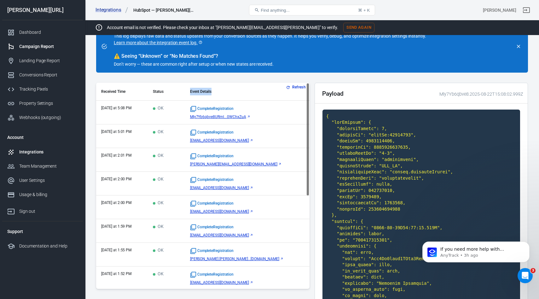
click at [25, 48] on div "Campaign Report" at bounding box center [48, 46] width 59 height 7
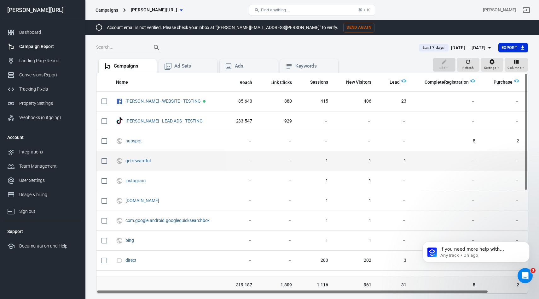
scroll to position [0, 43]
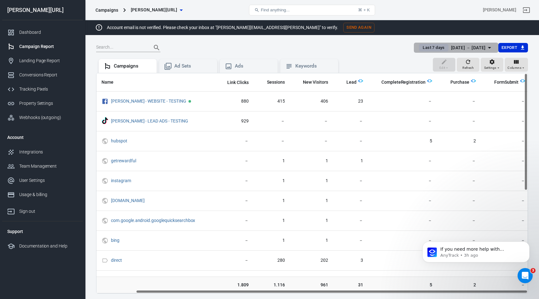
click at [463, 49] on div "[DATE] － [DATE]" at bounding box center [468, 48] width 35 height 8
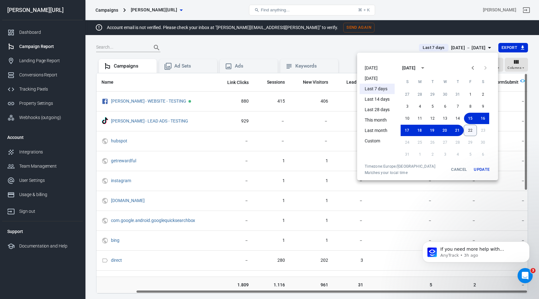
click at [472, 129] on button "22" at bounding box center [470, 130] width 13 height 11
click at [473, 132] on button "22" at bounding box center [470, 130] width 13 height 11
click at [479, 167] on button "Update" at bounding box center [482, 169] width 20 height 11
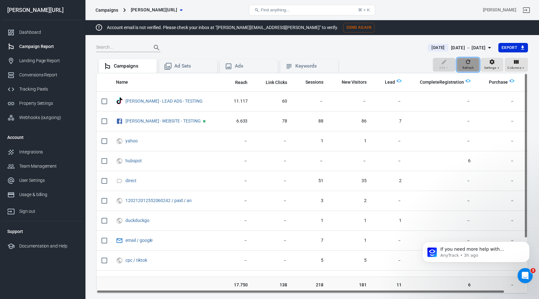
click at [465, 61] on div "Refresh" at bounding box center [468, 65] width 11 height 12
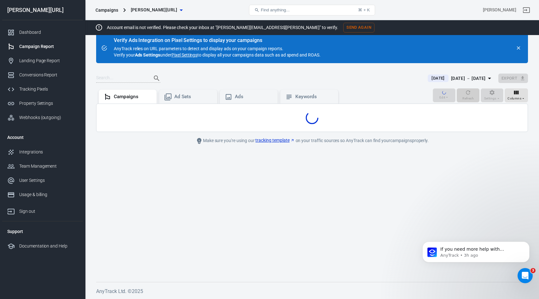
scroll to position [44, 0]
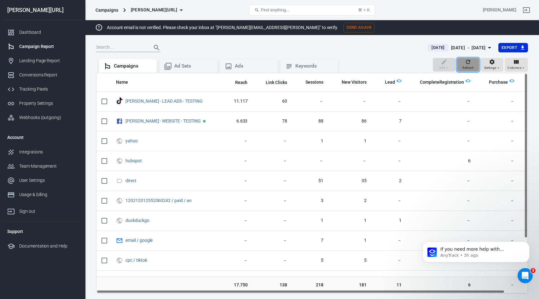
click at [465, 61] on div "Refresh" at bounding box center [468, 65] width 11 height 12
click at [517, 273] on div "Open Intercom Messenger" at bounding box center [524, 274] width 21 height 21
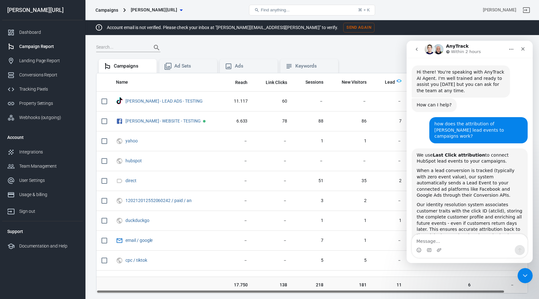
scroll to position [396, 0]
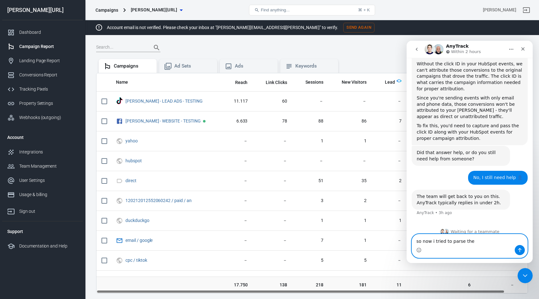
paste textarea "salesforce_uuid"
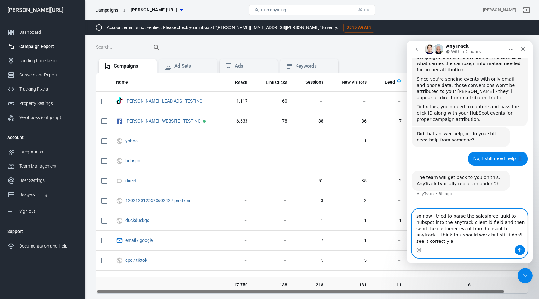
scroll to position [421, 0]
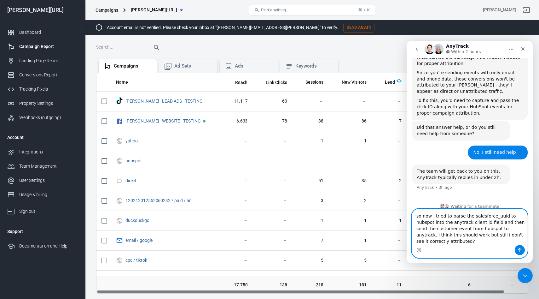
type textarea "so now i tried to parse the salesforce_uuid to hubspot into the anytrack client…"
click at [522, 251] on icon "Send a message…" at bounding box center [520, 249] width 5 height 5
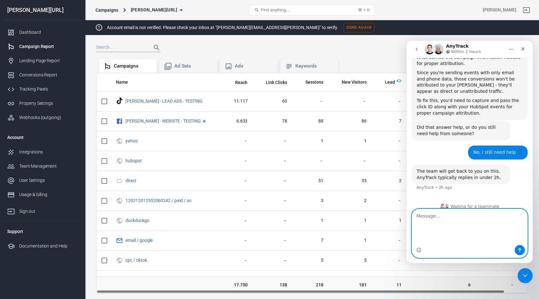
scroll to position [446, 0]
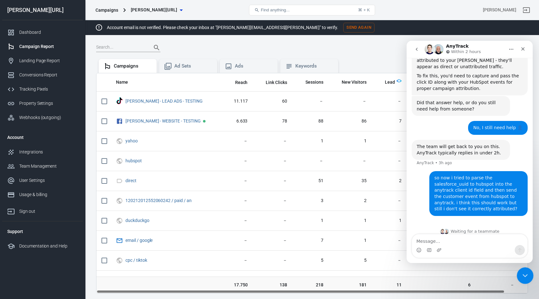
click at [522, 274] on icon "Close Intercom Messenger" at bounding box center [525, 275] width 8 height 8
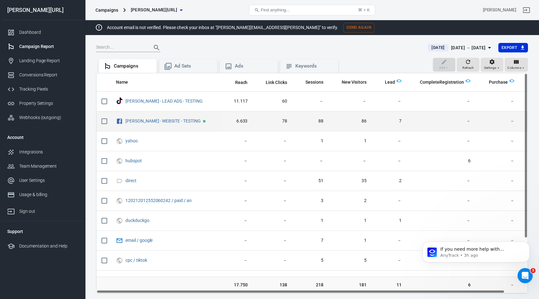
scroll to position [0, 0]
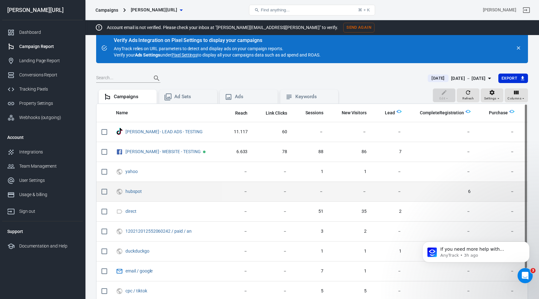
click at [452, 191] on span "6" at bounding box center [441, 191] width 59 height 6
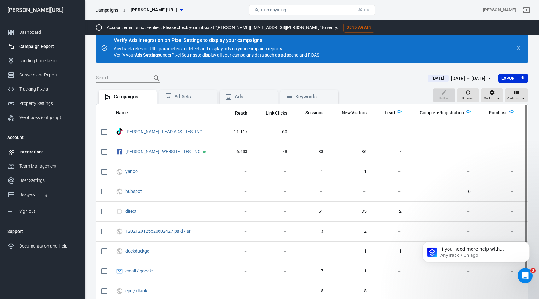
click at [29, 154] on div "Integrations" at bounding box center [48, 152] width 59 height 7
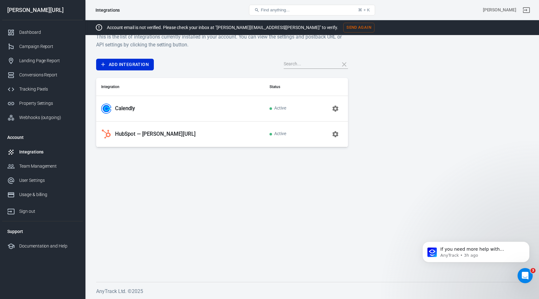
click at [130, 140] on td "HubSpot — [PERSON_NAME][URL]" at bounding box center [180, 134] width 168 height 26
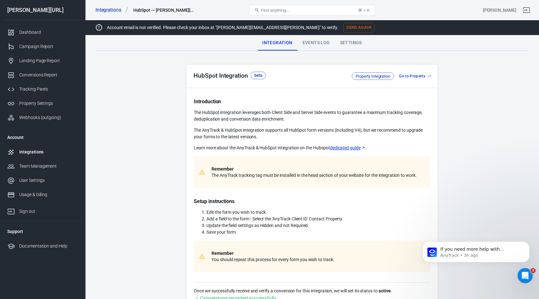
click at [309, 48] on div "Events Log" at bounding box center [317, 42] width 38 height 15
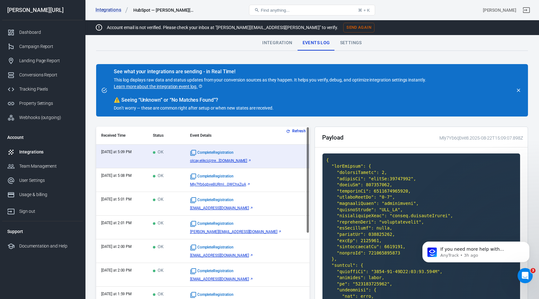
scroll to position [15, 0]
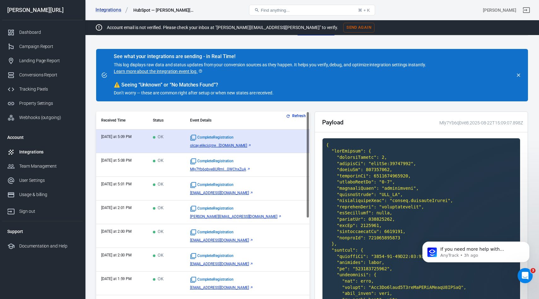
click at [282, 147] on link "olcay.elikci@tre...[DOMAIN_NAME]" at bounding box center [247, 145] width 114 height 4
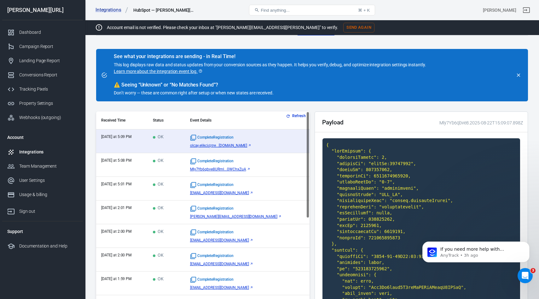
click at [295, 115] on button "Refresh" at bounding box center [297, 116] width 24 height 7
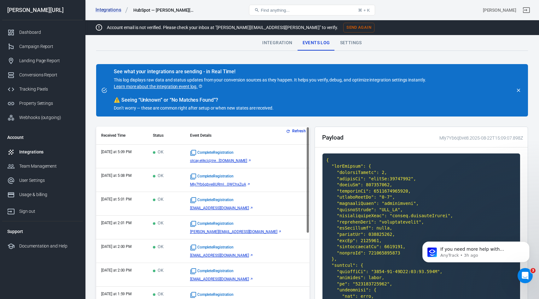
scroll to position [0, 0]
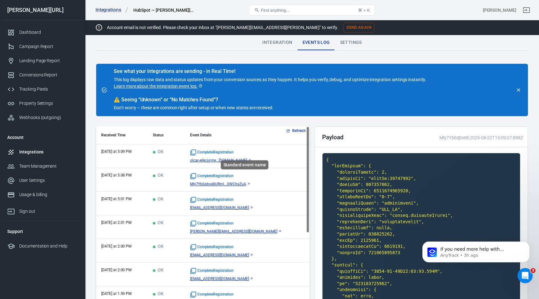
click at [234, 151] on span "CompleteRegistration" at bounding box center [212, 152] width 44 height 6
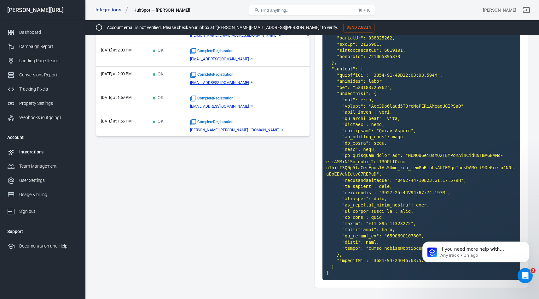
scroll to position [196, 0]
click at [400, 104] on code at bounding box center [422, 118] width 198 height 323
copy code "Mly7Yb6qbve8N7pvCwNLBdSWzqxY7OSBbR"
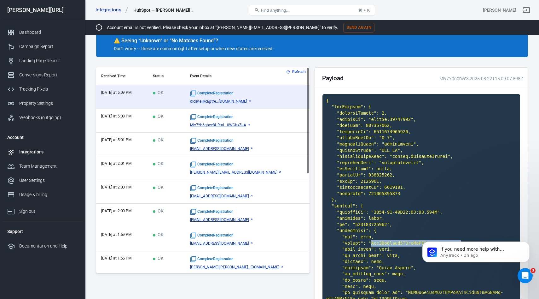
scroll to position [125, 0]
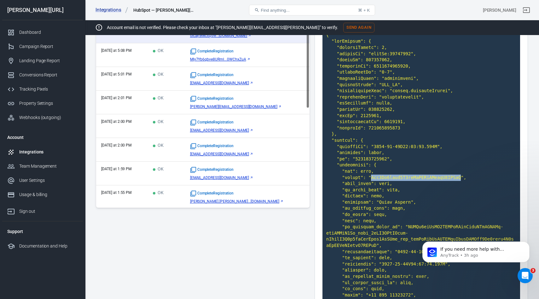
copy code "Mly7Yb6qbve8N7pvCwNLBdSWzqxY7OSBbR"
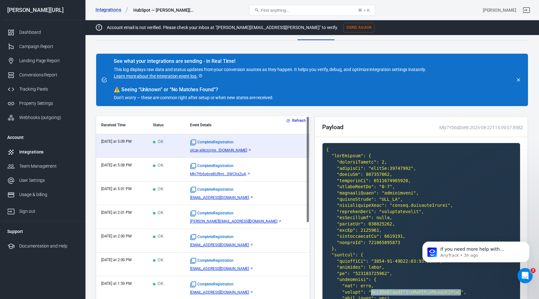
scroll to position [0, 0]
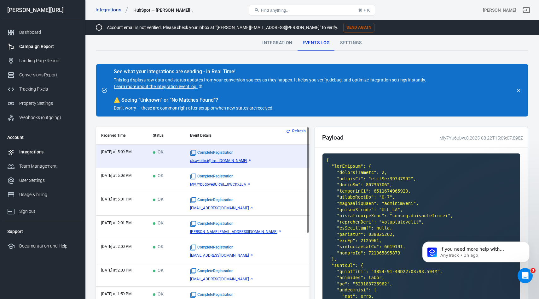
click at [48, 42] on link "Campaign Report" at bounding box center [42, 46] width 81 height 14
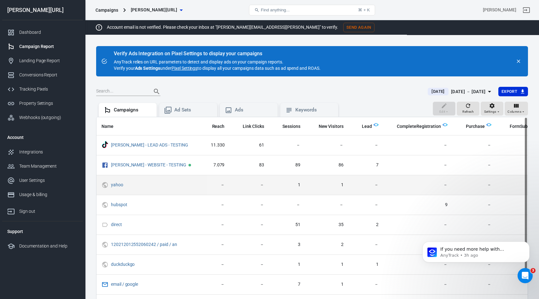
scroll to position [0, 24]
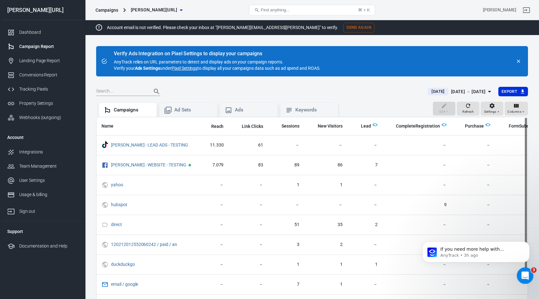
click at [524, 277] on icon "Open Intercom Messenger" at bounding box center [524, 274] width 10 height 10
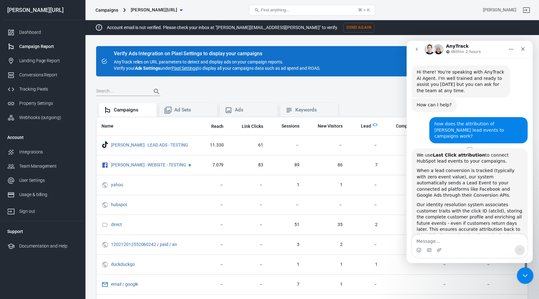
scroll to position [446, 0]
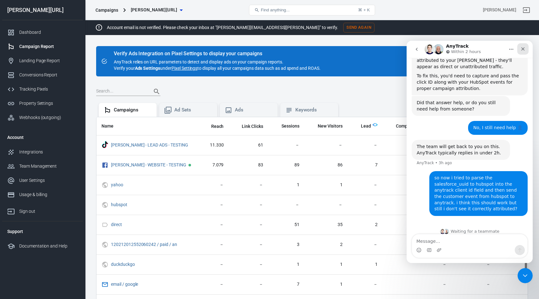
click at [525, 49] on icon "Close" at bounding box center [523, 48] width 5 height 5
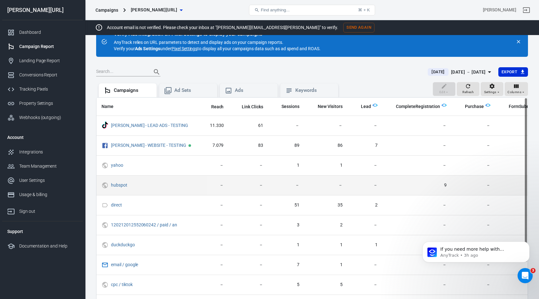
scroll to position [15, 0]
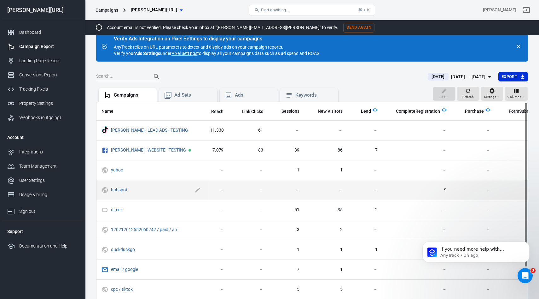
click at [120, 189] on link "hubspot" at bounding box center [119, 189] width 16 height 5
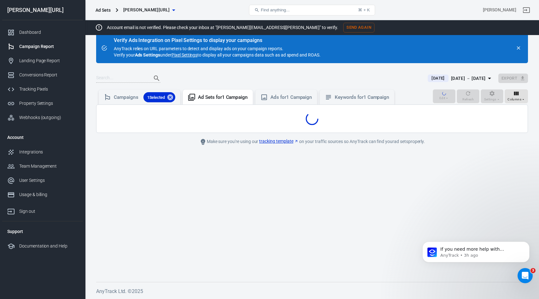
scroll to position [13, 0]
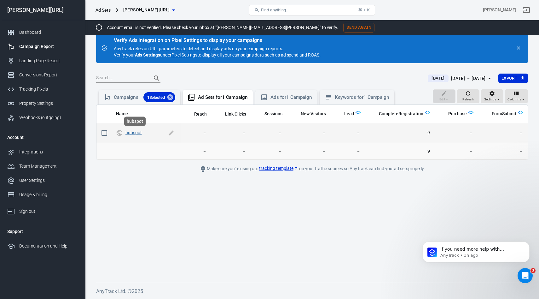
click at [133, 133] on link "hubspot" at bounding box center [134, 132] width 16 height 5
click at [132, 132] on link "hubspot" at bounding box center [134, 132] width 16 height 5
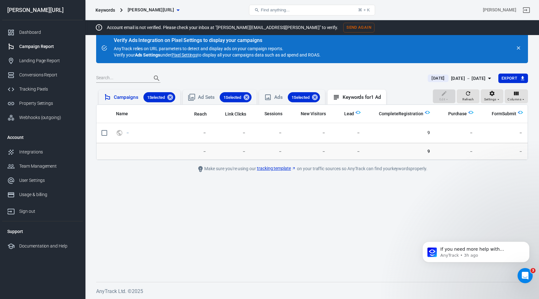
click at [125, 101] on div "Campaigns 1 Selected" at bounding box center [145, 97] width 62 height 10
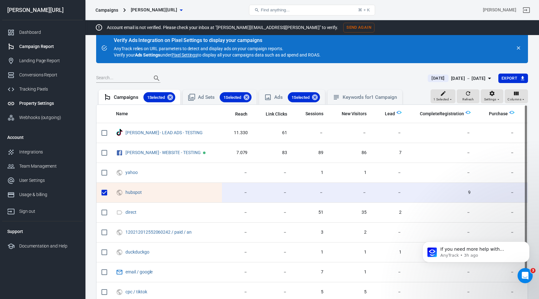
click at [32, 106] on div "Property Settings" at bounding box center [48, 103] width 59 height 7
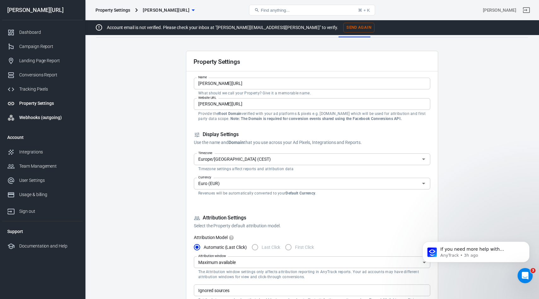
click at [37, 120] on div "Webhooks (outgoing)" at bounding box center [48, 117] width 59 height 7
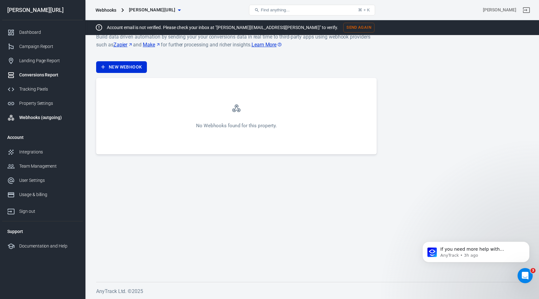
click at [36, 76] on div "Conversions Report" at bounding box center [48, 75] width 59 height 7
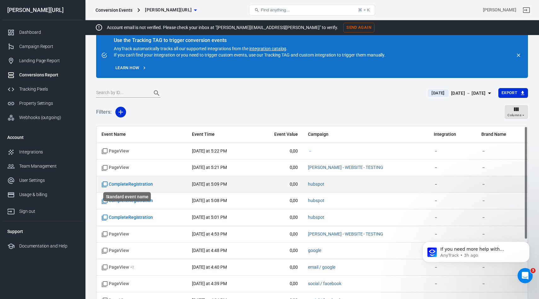
click at [130, 186] on span "CompleteRegistration" at bounding box center [127, 184] width 51 height 6
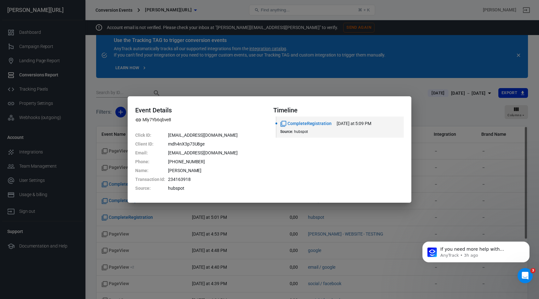
click at [119, 213] on div "Event Details Mly7Yb6qbve8 Click ID : olcay.elikci@treatflow.io Client ID : mdh…" at bounding box center [269, 149] width 539 height 299
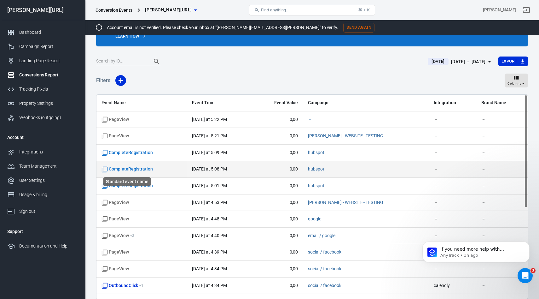
click at [126, 168] on span "CompleteRegistration" at bounding box center [127, 169] width 51 height 6
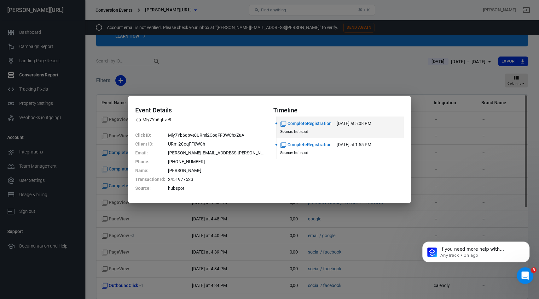
click at [518, 270] on div "3" at bounding box center [525, 275] width 17 height 17
click at [523, 275] on icon "Open Intercom Messenger" at bounding box center [524, 274] width 10 height 10
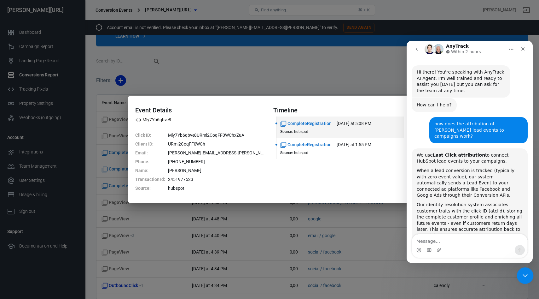
scroll to position [446, 0]
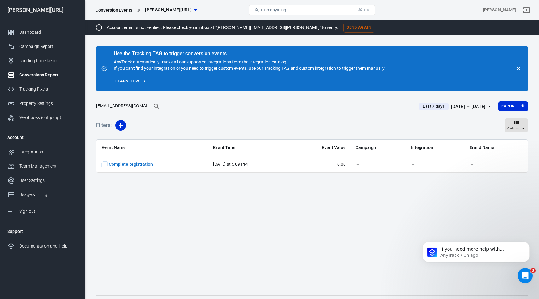
click at [473, 103] on div "[DATE] － [DATE]" at bounding box center [468, 107] width 35 height 8
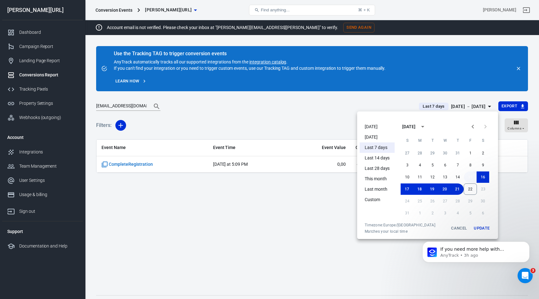
click at [471, 175] on button "15" at bounding box center [470, 176] width 13 height 11
click at [468, 189] on button "22" at bounding box center [470, 188] width 13 height 11
click at [481, 226] on button "Update" at bounding box center [482, 227] width 20 height 11
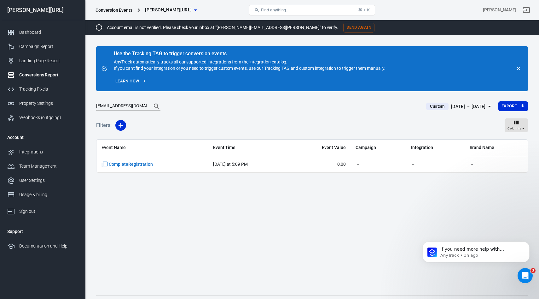
click at [130, 109] on input "olcay.elikci@treatflow.io" at bounding box center [121, 106] width 50 height 8
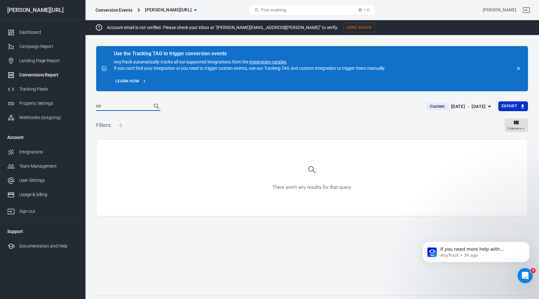
type input "c"
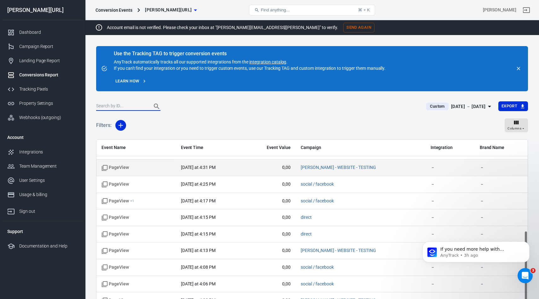
scroll to position [164, 0]
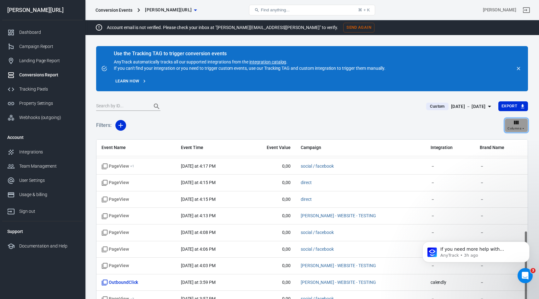
click at [521, 127] on span "Columns" at bounding box center [515, 129] width 14 height 6
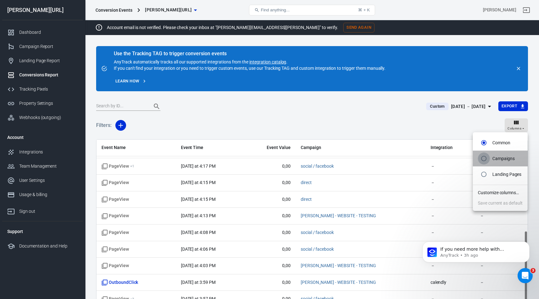
click at [482, 155] on input "radio" at bounding box center [484, 158] width 12 height 12
radio input "true"
radio input "false"
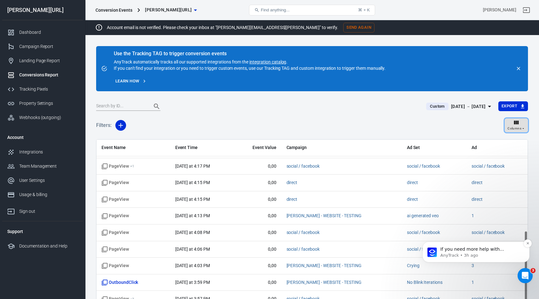
scroll to position [72, 0]
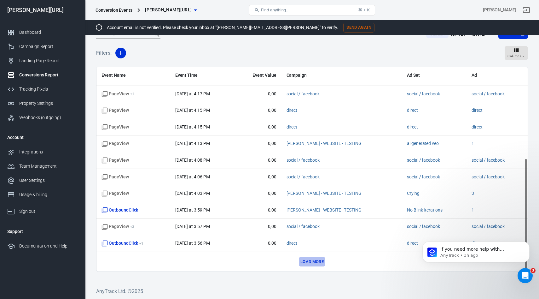
click at [308, 262] on button "Load more" at bounding box center [312, 262] width 26 height 10
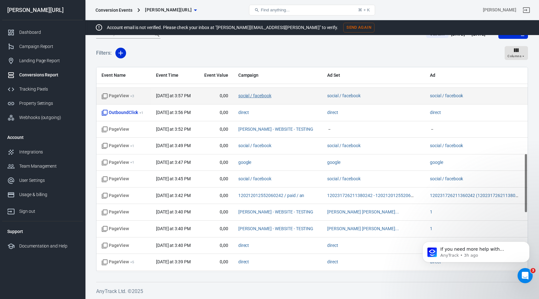
scroll to position [496, 0]
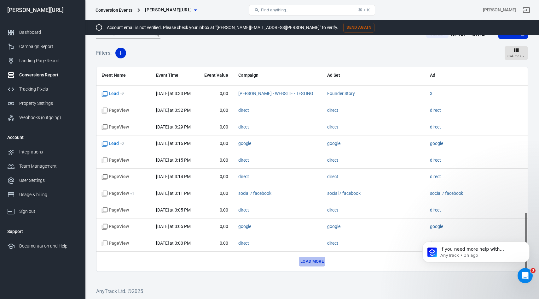
click at [304, 263] on button "Load more" at bounding box center [312, 261] width 26 height 10
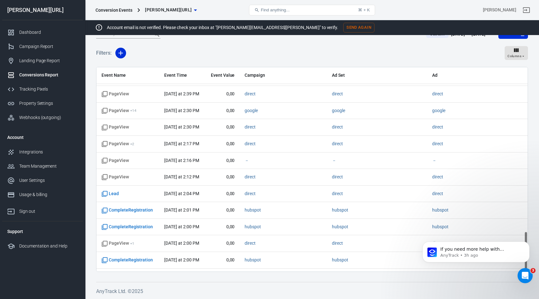
scroll to position [828, 0]
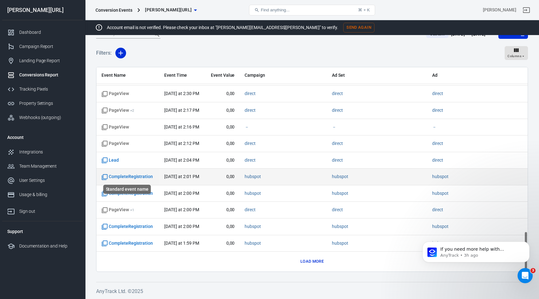
click at [131, 179] on span "CompleteRegistration" at bounding box center [127, 176] width 51 height 6
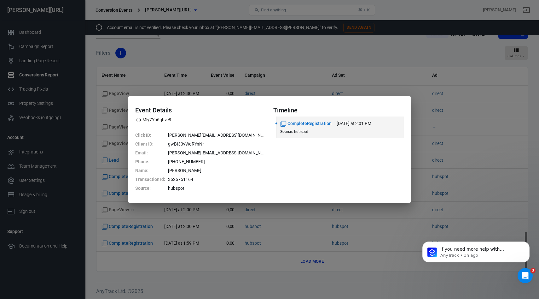
click at [431, 169] on div "Event Details Mly7Yb6qbve8 Click ID : m.scherzer@4cr.com Client ID : gwBI33vWdR…" at bounding box center [269, 149] width 539 height 299
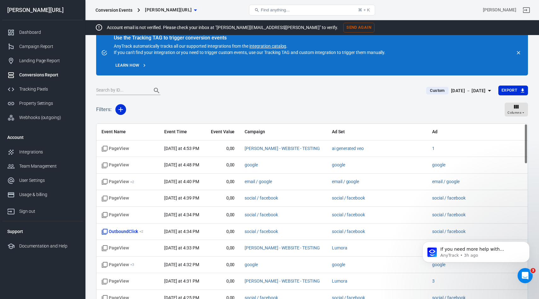
scroll to position [0, 0]
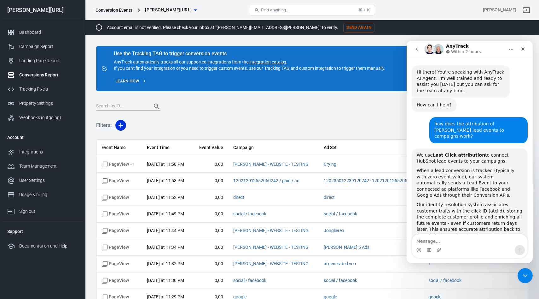
scroll to position [446, 0]
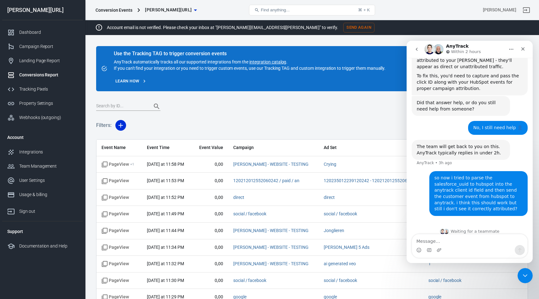
click at [325, 117] on div "Filters: Columns" at bounding box center [312, 127] width 432 height 23
click at [523, 276] on icon "Close Intercom Messenger" at bounding box center [525, 275] width 8 height 8
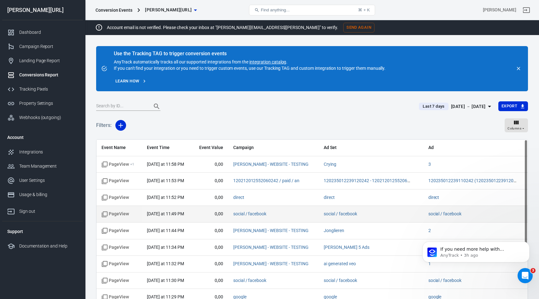
scroll to position [0, 0]
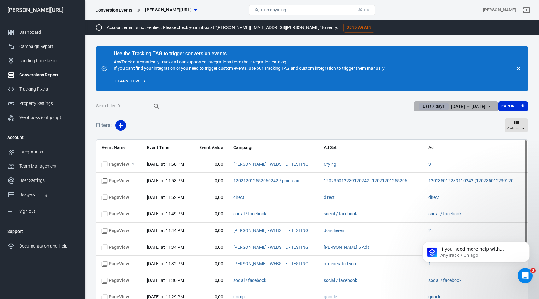
click at [472, 108] on div "[DATE] － [DATE]" at bounding box center [468, 107] width 35 height 8
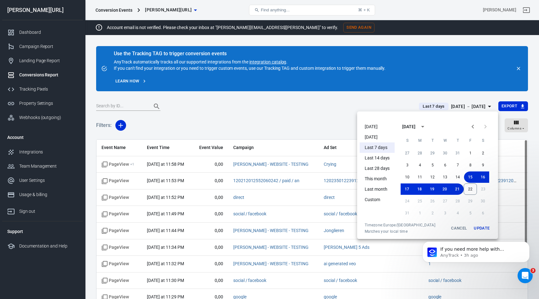
click at [478, 188] on div "17 18 19 20 21 22 23" at bounding box center [445, 188] width 101 height 11
click at [472, 188] on button "22" at bounding box center [470, 188] width 13 height 11
click at [479, 226] on button "Update" at bounding box center [482, 227] width 20 height 11
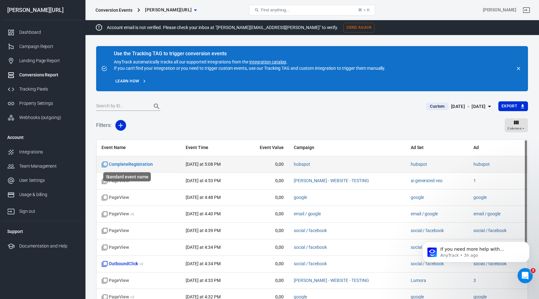
click at [128, 161] on span "CompleteRegistration" at bounding box center [127, 164] width 51 height 6
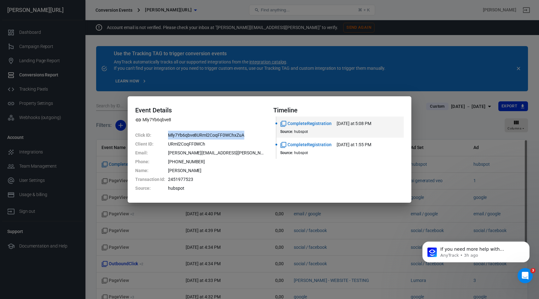
drag, startPoint x: 167, startPoint y: 135, endPoint x: 246, endPoint y: 136, distance: 78.9
click at [246, 136] on dl "Click ID : Mly7Yb6qbve8URml2CoqFF0WChxZuA Client ID : URml2CoqFF0WCh Email : jo…" at bounding box center [200, 162] width 131 height 62
copy dd "Mly7Yb6qbve8URml2CoqFF0WChxZuA"
click at [430, 128] on div "Event Details Mly7Yb6qbve8 Click ID : Mly7Yb6qbve8URml2CoqFF0WChxZuA Client ID …" at bounding box center [269, 149] width 539 height 299
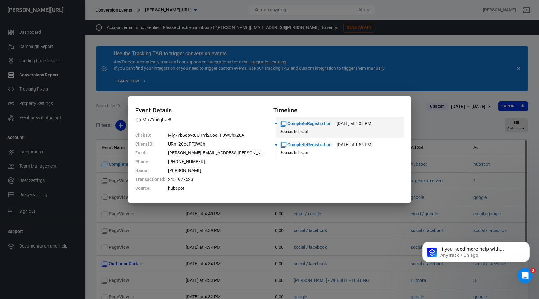
scroll to position [45, 0]
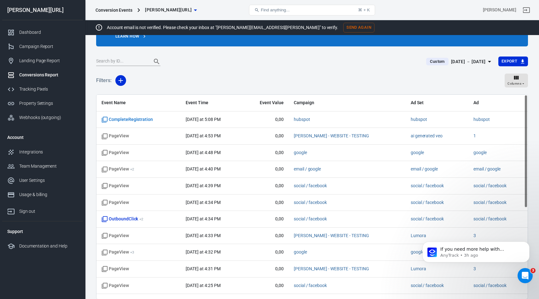
click at [115, 60] on input "text" at bounding box center [121, 61] width 50 height 8
paste input "Mly7Yb6qbve8URml2CoqFF0WChxZuA"
type input "Mly7Yb6qbve8URml2CoqFF0WChxZuA"
radio input "true"
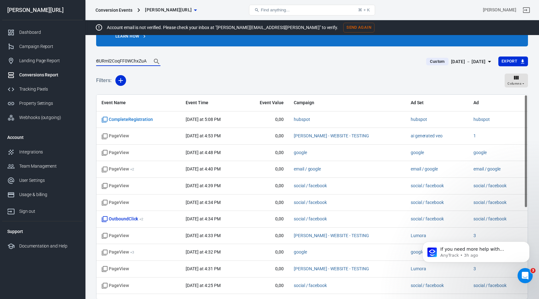
radio input "false"
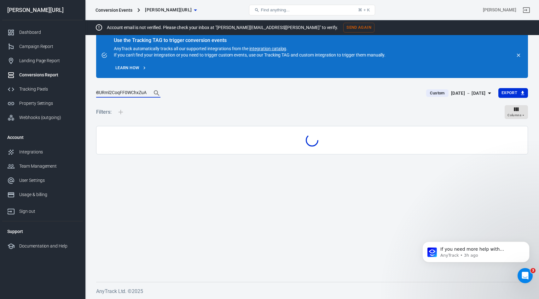
scroll to position [13, 0]
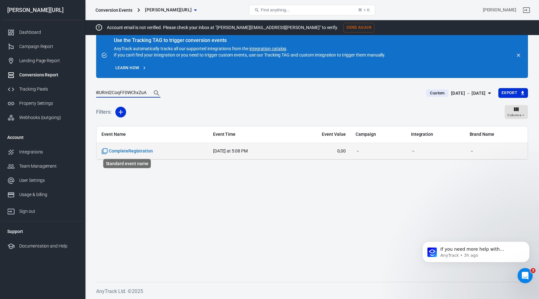
click at [128, 149] on span "CompleteRegistration" at bounding box center [127, 151] width 51 height 6
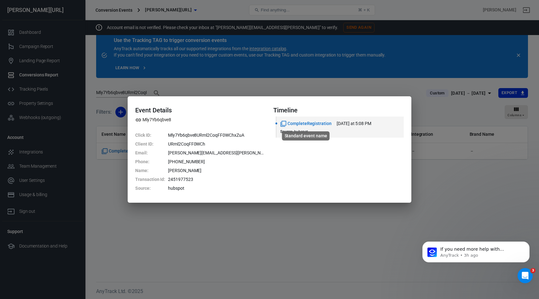
click at [312, 123] on span "CompleteRegistration" at bounding box center [305, 123] width 51 height 7
click at [282, 124] on icon "Standard event name" at bounding box center [283, 123] width 6 height 6
drag, startPoint x: 161, startPoint y: 137, endPoint x: 249, endPoint y: 136, distance: 87.4
click at [249, 136] on dl "Click ID : Mly7Yb6qbve8URml2CoqFF0WChxZuA Client ID : URml2CoqFF0WCh Email : jo…" at bounding box center [200, 162] width 131 height 62
copy dl "Mly7Yb6qbve8URml2CoqFF0WChxZuA"
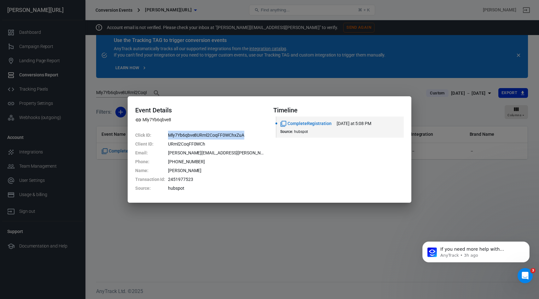
copy dl "Mly7Yb6qbve8URml2CoqFF0WChxZuA"
click at [236, 153] on dd "johannes.lehberger@gmail.com" at bounding box center [217, 152] width 98 height 9
drag, startPoint x: 237, startPoint y: 153, endPoint x: 169, endPoint y: 152, distance: 68.1
click at [169, 152] on dd "[PERSON_NAME][EMAIL_ADDRESS][PERSON_NAME][DOMAIN_NAME]" at bounding box center [217, 152] width 98 height 9
click at [189, 142] on dd "URml2CoqFF0WCh" at bounding box center [217, 143] width 98 height 9
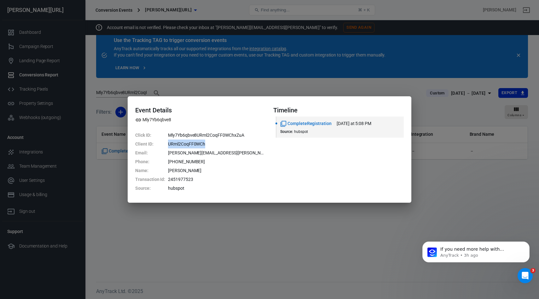
click at [189, 142] on dd "URml2CoqFF0WCh" at bounding box center [217, 143] width 98 height 9
copy dd "URml2CoqFF0WCh"
click at [91, 147] on div "Event Details Mly7Yb6qbve8 Click ID : Mly7Yb6qbve8URml2CoqFF0WChxZuA Client ID …" at bounding box center [269, 149] width 539 height 299
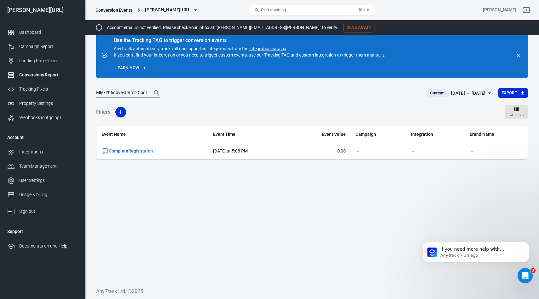
click at [118, 91] on input "Mly7Yb6qbve8URml2CoqFF0WChxZuA" at bounding box center [121, 93] width 50 height 8
paste input "URml2CoqFF0WCh"
type input "URml2CoqFF0WCh"
click at [123, 166] on span "CompleteRegistration" at bounding box center [127, 167] width 51 height 6
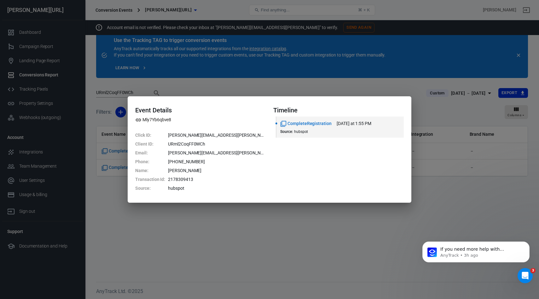
click at [104, 185] on div "Event Details Mly7Yb6qbve8 Click ID : johannes.lehberger@gmail.com Client ID : …" at bounding box center [269, 149] width 539 height 299
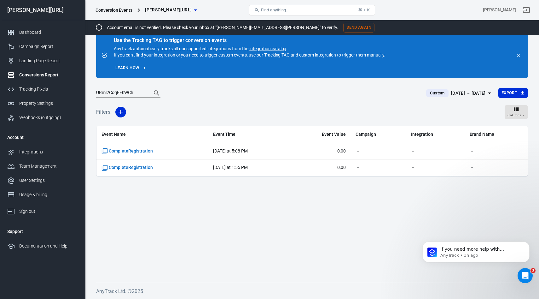
click at [115, 90] on input "URml2CoqFF0WCh" at bounding box center [121, 93] width 50 height 8
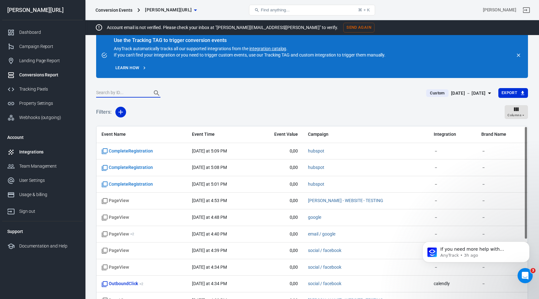
click at [40, 154] on div "Integrations" at bounding box center [48, 152] width 59 height 7
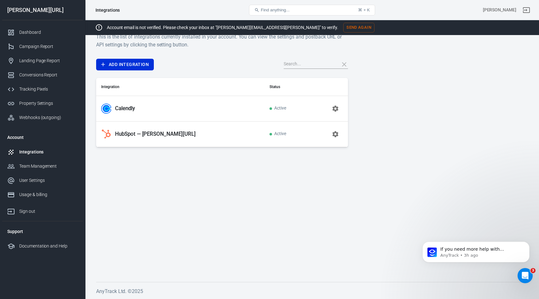
click at [126, 106] on p "Calendly" at bounding box center [125, 108] width 20 height 7
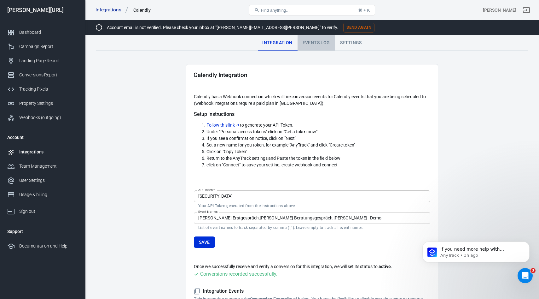
click at [314, 44] on div "Events Log" at bounding box center [317, 42] width 38 height 15
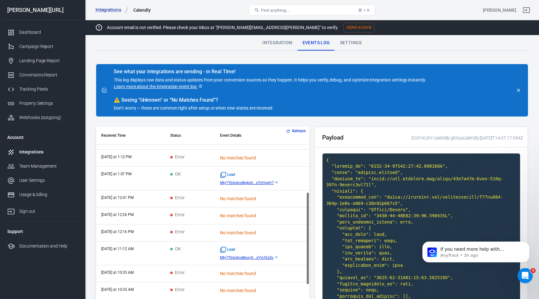
scroll to position [146, 0]
click at [248, 248] on div "Lead" at bounding box center [262, 248] width 85 height 6
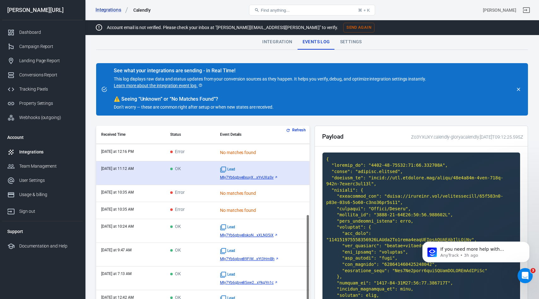
scroll to position [238, 0]
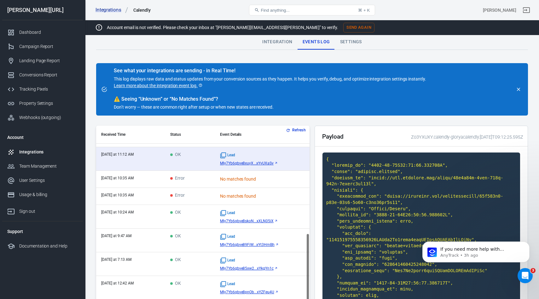
click at [280, 217] on div "Lead Mly7Yb6qbve8skoN...xXLN05iX" at bounding box center [262, 216] width 85 height 13
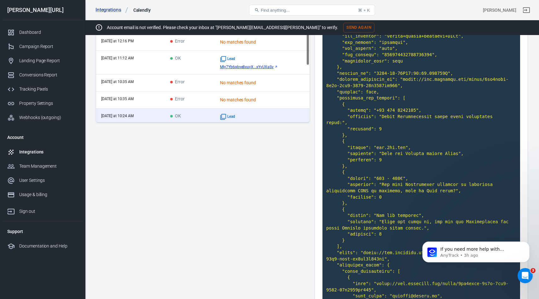
scroll to position [175, 0]
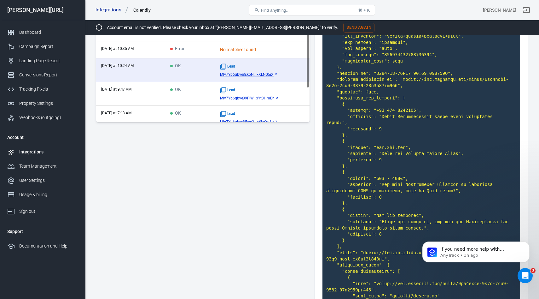
click at [292, 91] on div "Lead" at bounding box center [262, 90] width 85 height 6
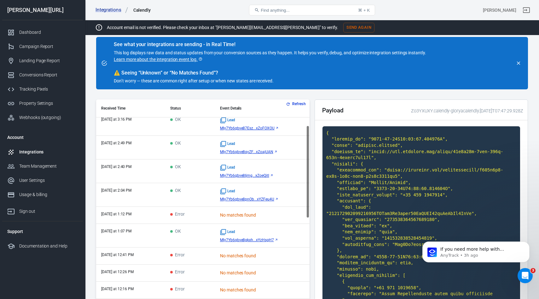
scroll to position [60, 0]
click at [141, 191] on td "today at 2:04 PM" at bounding box center [130, 195] width 69 height 24
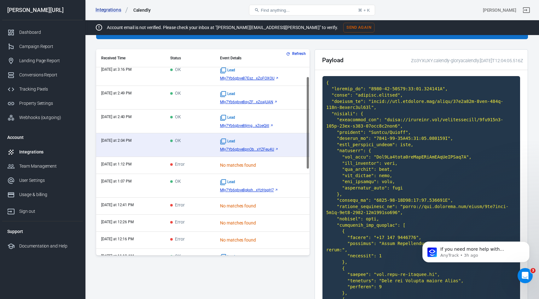
scroll to position [69, 0]
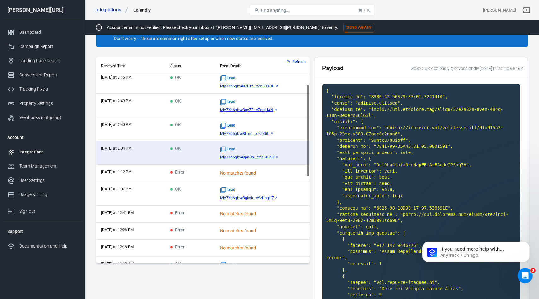
click at [131, 173] on td "today at 1:12 PM" at bounding box center [130, 173] width 69 height 17
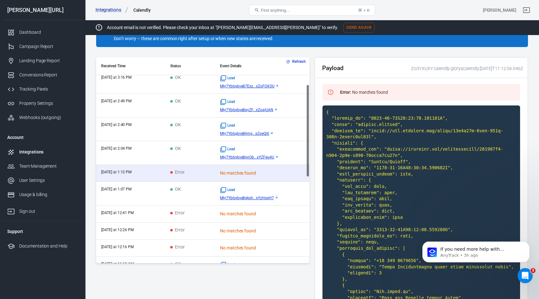
click at [156, 191] on td "today at 1:07 PM" at bounding box center [130, 194] width 69 height 24
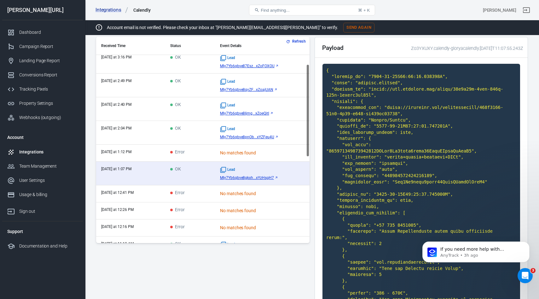
scroll to position [21, 0]
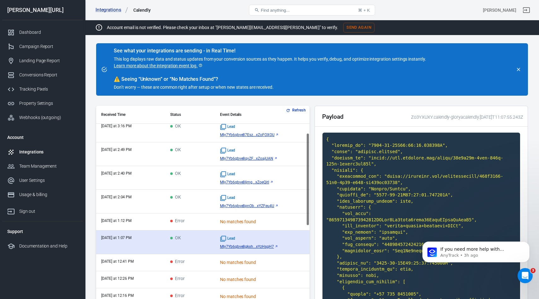
click at [248, 245] on span "Mly7Yb6qbve8gkxh...xYzHsgH7" at bounding box center [247, 246] width 54 height 4
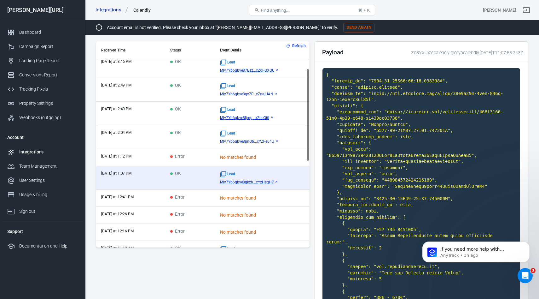
scroll to position [104, 0]
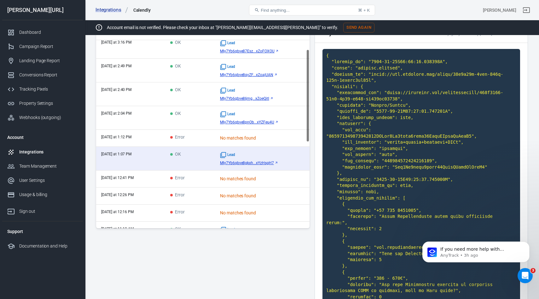
copy code "Mly7Yb6qbve8gkxh94TcywGGzlxYzHsgH7"
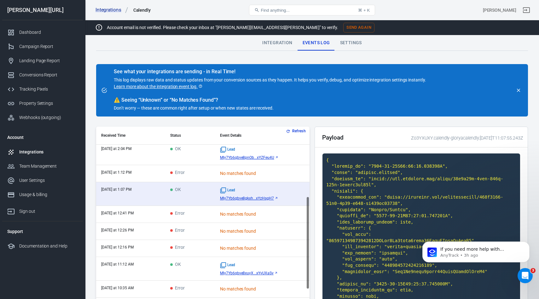
scroll to position [154, 0]
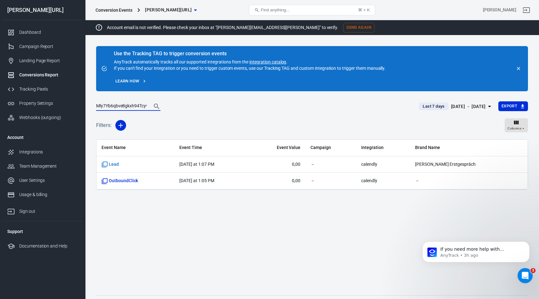
click at [117, 103] on input "Mly7Yb6qbve8gkxh94TcywGGzlxYzHsgH7" at bounding box center [121, 106] width 50 height 8
click at [115, 108] on input "Mly7Yb6qbve8gkxh94TcywGGzlxYzHsgH7" at bounding box center [121, 106] width 50 height 8
drag, startPoint x: 139, startPoint y: 104, endPoint x: 88, endPoint y: 102, distance: 51.1
click at [88, 102] on div "Use the Tracking TAG to trigger conversion events AnyTrack automatically tracks…" at bounding box center [312, 176] width 454 height 272
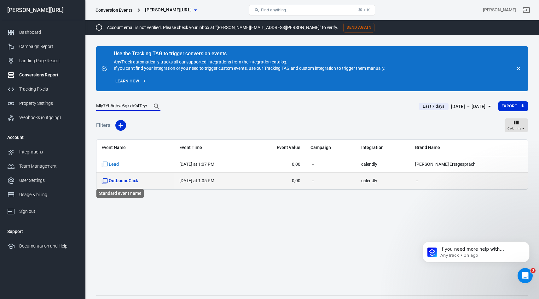
click at [117, 180] on span "OutboundClick" at bounding box center [120, 181] width 37 height 6
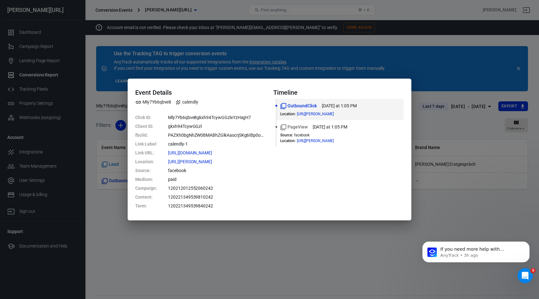
click at [98, 206] on div "Event Details Mly7Yb6qbve8 calendly Click ID : Mly7Yb6qbve8gkxh94TcywGGzlxYzHsg…" at bounding box center [269, 149] width 539 height 299
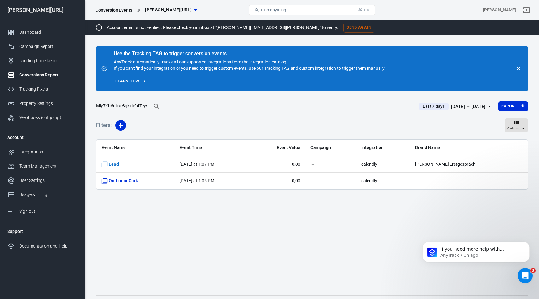
click at [121, 105] on input "Mly7Yb6qbve8gkxh94TcywGGzlxYzHsgH7" at bounding box center [121, 106] width 50 height 8
click at [149, 99] on button "Search" at bounding box center [156, 106] width 15 height 15
click at [462, 107] on div "[DATE] － [DATE]" at bounding box center [468, 107] width 35 height 8
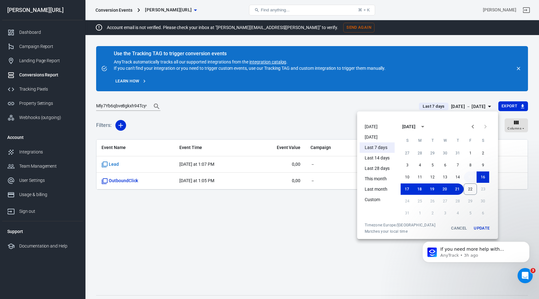
click at [471, 174] on button "15" at bounding box center [470, 176] width 13 height 11
click at [469, 192] on button "22" at bounding box center [470, 188] width 13 height 11
click at [479, 224] on div "If you need more help with attributing HubSpot leads or have other questions, p…" at bounding box center [476, 222] width 116 height 79
click at [480, 231] on body "If you need more help with attributing HubSpot leads or have other questions, p…" at bounding box center [476, 255] width 121 height 49
click at [482, 225] on button "Update" at bounding box center [482, 227] width 20 height 11
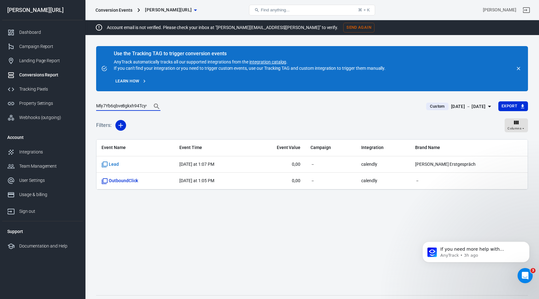
click at [120, 106] on input "Mly7Yb6qbve8gkxh94TcywGGzlxYzHsgH7" at bounding box center [121, 106] width 50 height 8
paste input "URml2CoqFF0WCh"
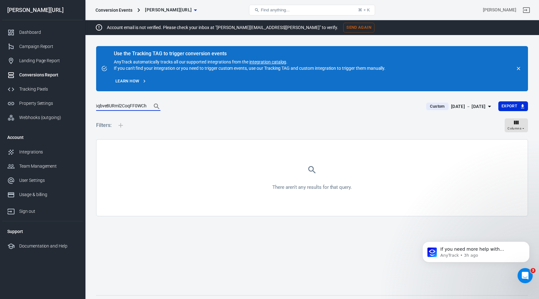
type input "Mly7Yb6qbve8URml2CoqFF0WCh"
click at [149, 99] on button "Search" at bounding box center [156, 106] width 15 height 15
click at [137, 106] on input "Mly7Yb6qbve8URml2CoqFF0WCh" at bounding box center [121, 106] width 50 height 8
drag, startPoint x: 126, startPoint y: 106, endPoint x: 59, endPoint y: 103, distance: 67.2
click at [59, 103] on div "Conversion Events [PERSON_NAME][URL] Find anything... ⌘ + K [PERSON_NAME] [PERS…" at bounding box center [269, 166] width 539 height 292
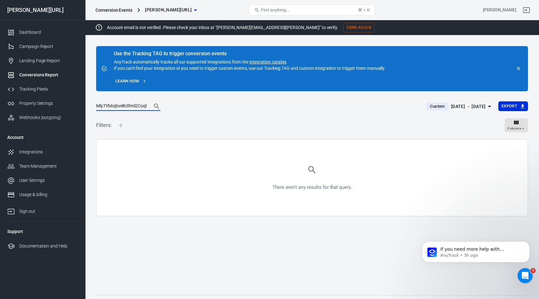
click at [114, 105] on input "Mly7Yb6qbve8URml2CoqFF0WCh" at bounding box center [121, 106] width 50 height 8
click at [149, 99] on button "Search" at bounding box center [156, 106] width 15 height 15
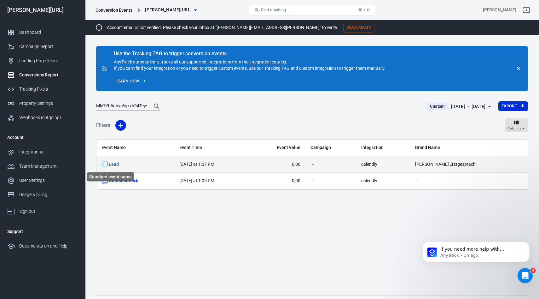
click at [115, 164] on span "Lead" at bounding box center [110, 164] width 17 height 6
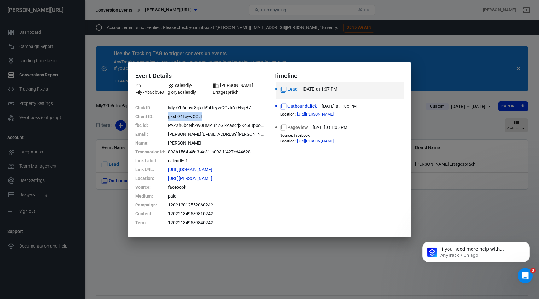
drag, startPoint x: 207, startPoint y: 117, endPoint x: 169, endPoint y: 117, distance: 37.5
click at [169, 117] on dd "gkxh94TcywGGzl" at bounding box center [217, 116] width 98 height 9
copy dd "gkxh94TcywGGzl"
drag, startPoint x: 168, startPoint y: 107, endPoint x: 253, endPoint y: 106, distance: 84.5
click at [253, 106] on dd "Mly7Yb6qbve8gkxh94TcywGGzlxYzHsgH7" at bounding box center [217, 107] width 98 height 9
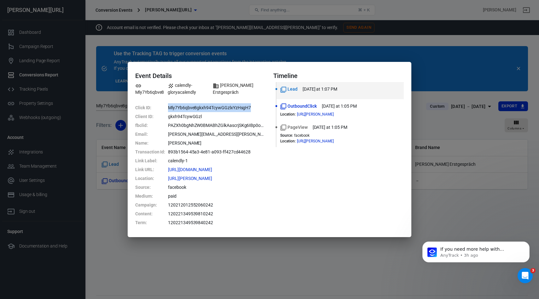
copy dd "Mly7Yb6qbve8gkxh94TcywGGzlxYzHsgH7"
click at [351, 38] on div "Event Details Mly7Yb6qbve8 calendly-gloryacalendly [PERSON_NAME] Erstgespräch C…" at bounding box center [269, 149] width 539 height 299
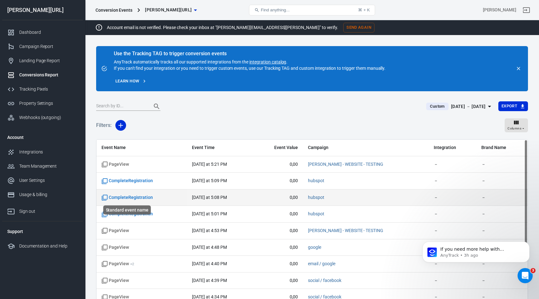
click at [141, 194] on span "CompleteRegistration" at bounding box center [127, 197] width 51 height 6
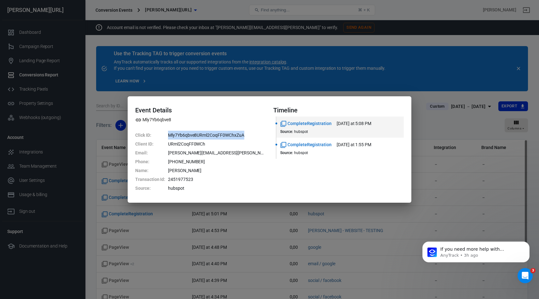
drag, startPoint x: 167, startPoint y: 135, endPoint x: 249, endPoint y: 135, distance: 81.7
click at [249, 135] on dl "Click ID : Mly7Yb6qbve8URml2CoqFF0WChxZuA Client ID : URml2CoqFF0WCh Email : [P…" at bounding box center [200, 162] width 131 height 62
click at [102, 212] on div "Event Details Mly7Yb6qbve8 Click ID : Mly7Yb6qbve8URml2CoqFF0WChxZuA Client ID …" at bounding box center [269, 149] width 539 height 299
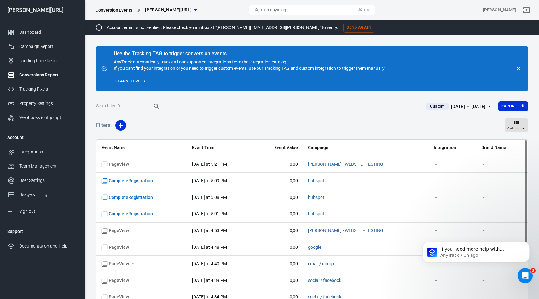
scroll to position [45, 0]
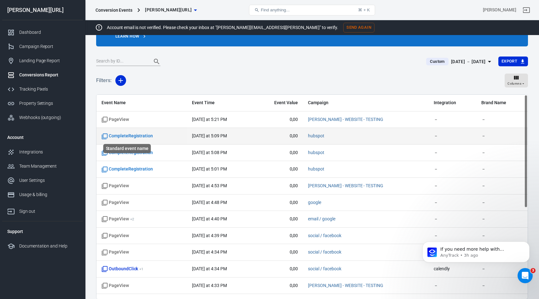
click at [130, 134] on span "CompleteRegistration" at bounding box center [127, 136] width 51 height 6
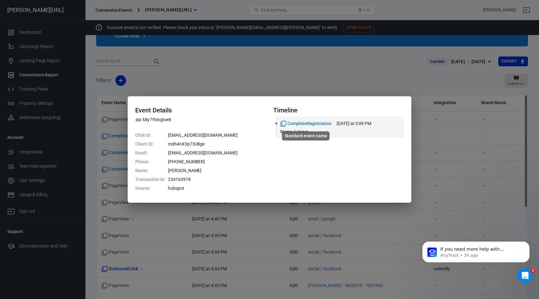
click at [302, 124] on span "CompleteRegistration" at bounding box center [305, 123] width 51 height 7
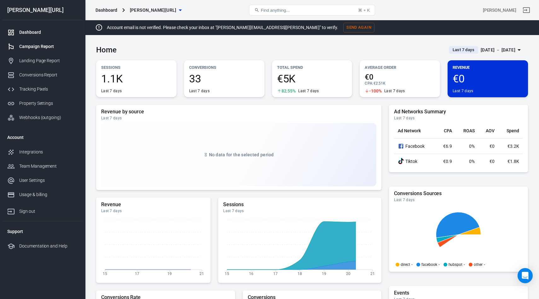
click at [35, 51] on link "Campaign Report" at bounding box center [42, 46] width 81 height 14
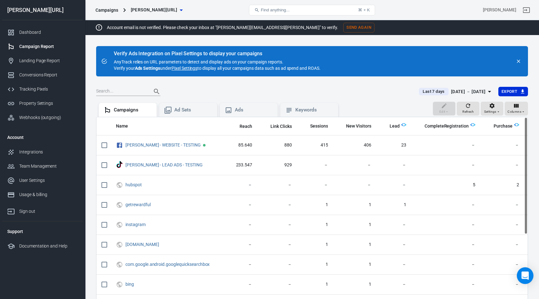
click at [523, 275] on icon "Open Intercom Messenger" at bounding box center [525, 275] width 7 height 8
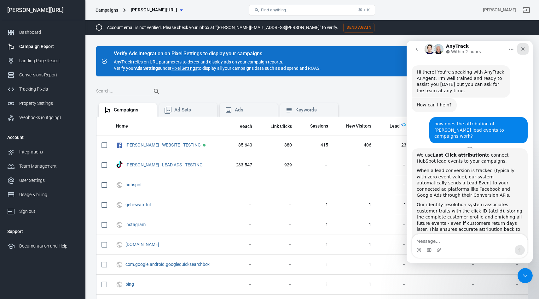
scroll to position [446, 0]
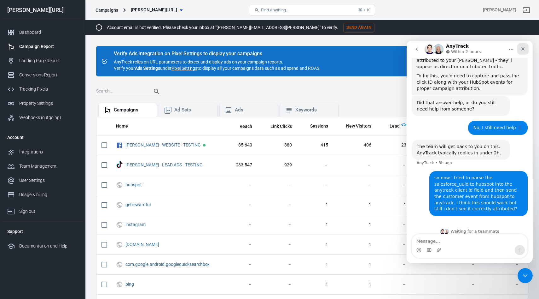
click at [522, 46] on div "Close" at bounding box center [523, 48] width 11 height 11
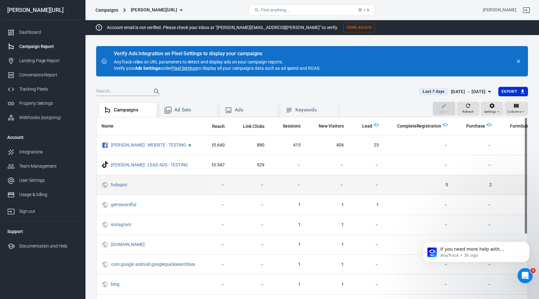
scroll to position [0, 43]
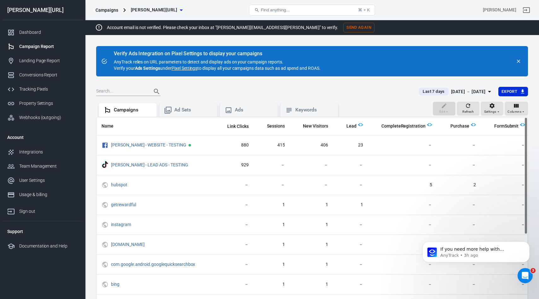
click at [458, 94] on div "[DATE] － [DATE]" at bounding box center [468, 92] width 35 height 8
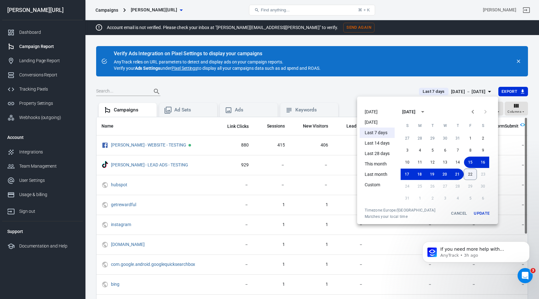
click at [473, 174] on button "22" at bounding box center [470, 173] width 13 height 11
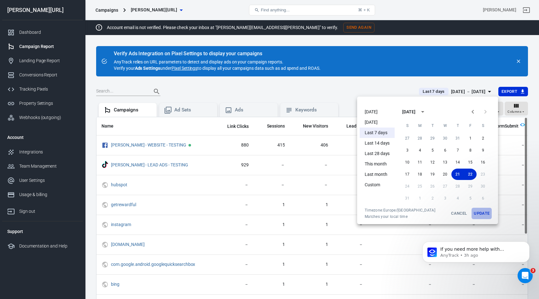
click at [475, 210] on button "Update" at bounding box center [482, 213] width 20 height 11
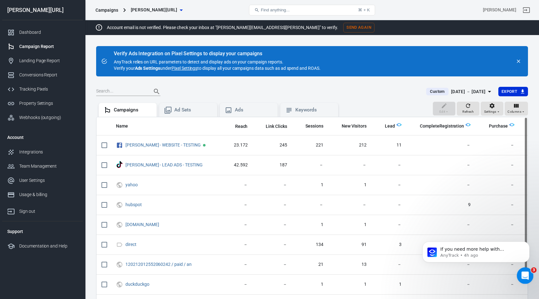
click at [521, 272] on div "Open Intercom Messenger" at bounding box center [524, 274] width 21 height 21
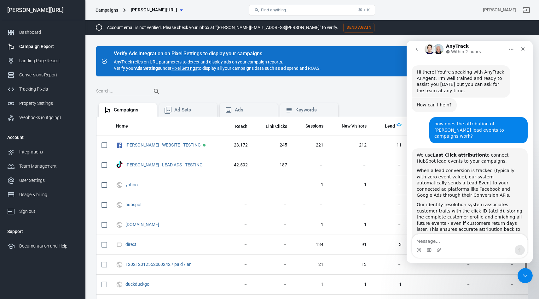
scroll to position [446, 0]
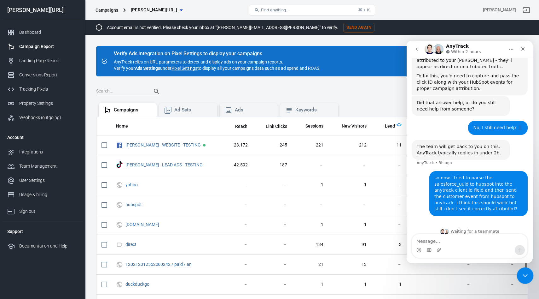
click at [526, 271] on icon "Close Intercom Messenger" at bounding box center [525, 275] width 8 height 8
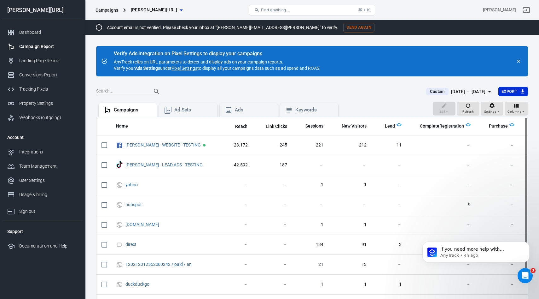
scroll to position [0, 0]
click at [463, 86] on main "Verify Ads Integration on Pixel Settings to display your campaigns AnyTrack rel…" at bounding box center [312, 198] width 432 height 304
click at [461, 90] on div "[DATE] － [DATE]" at bounding box center [468, 92] width 35 height 8
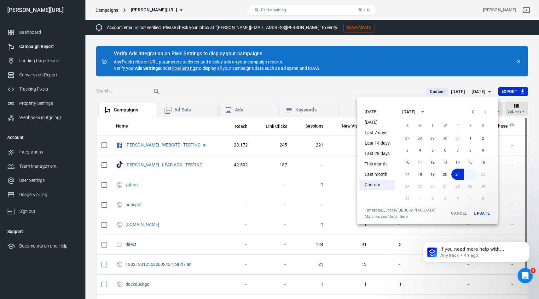
click at [472, 176] on button "22" at bounding box center [470, 173] width 13 height 11
click at [475, 209] on button "Update" at bounding box center [482, 213] width 20 height 11
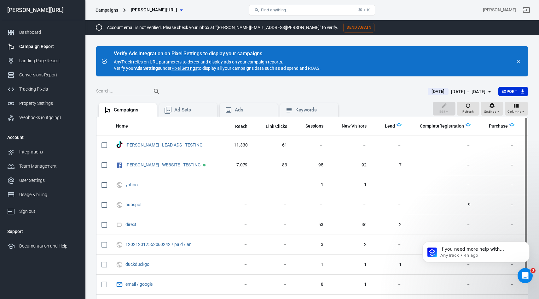
scroll to position [446, 0]
click at [522, 274] on icon "Open Intercom Messenger" at bounding box center [524, 274] width 10 height 10
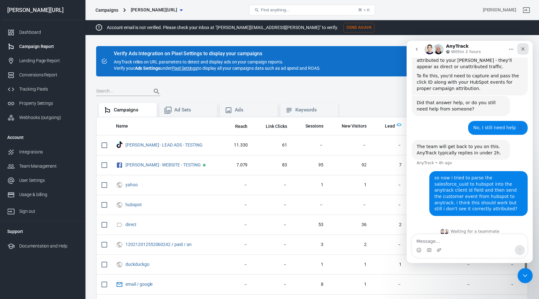
click at [521, 50] on icon "Close" at bounding box center [523, 48] width 5 height 5
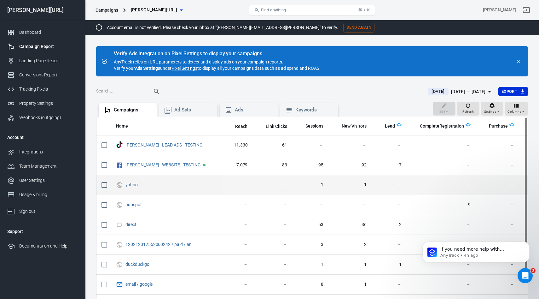
scroll to position [0, 24]
